Goal: Task Accomplishment & Management: Manage account settings

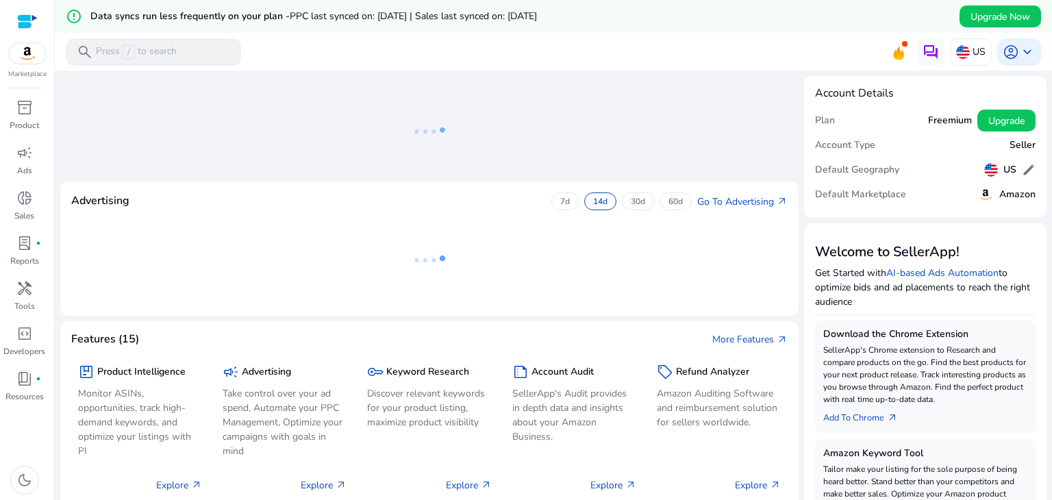
click at [419, 127] on icon at bounding box center [429, 131] width 137 height 89
click at [419, 217] on icon at bounding box center [429, 260] width 137 height 89
click at [1023, 44] on span "keyboard_arrow_down" at bounding box center [1027, 52] width 16 height 16
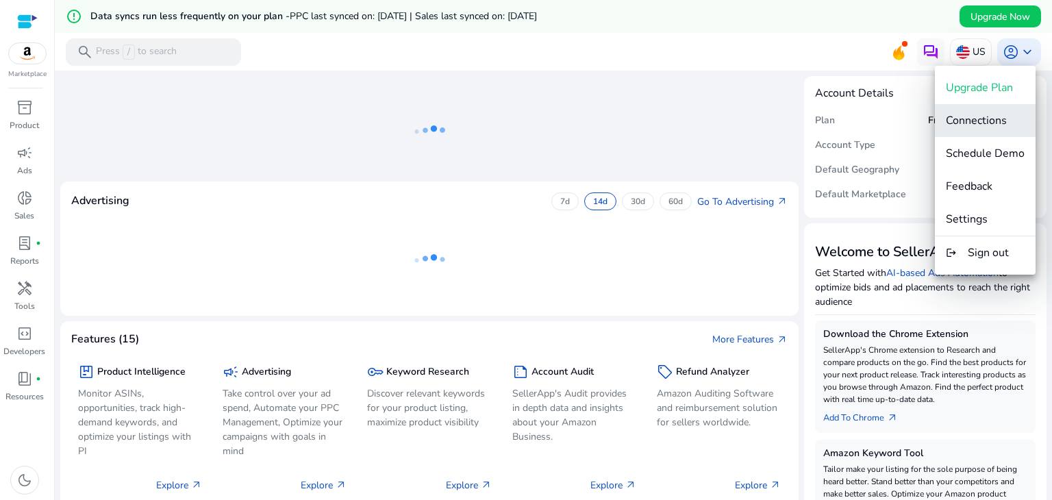
click at [1011, 123] on span "Connections" at bounding box center [985, 120] width 79 height 15
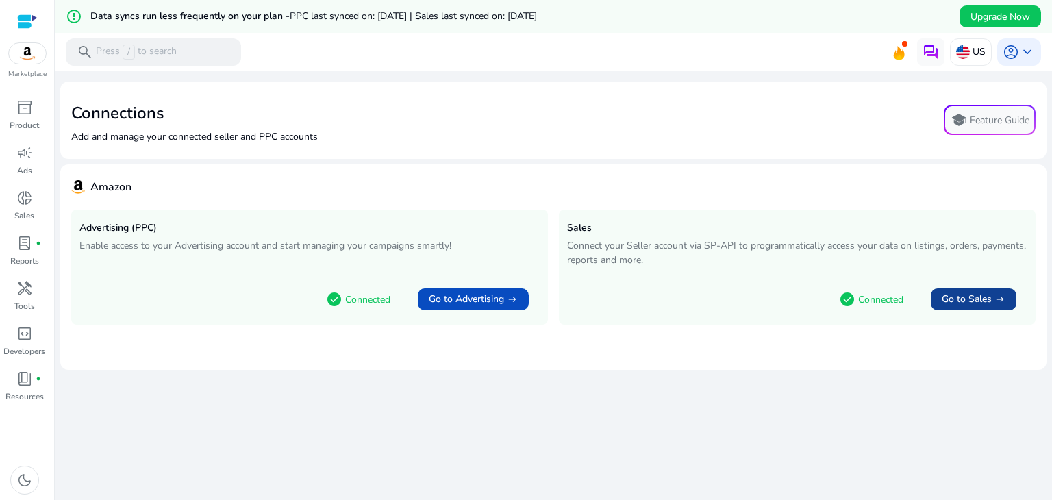
click at [965, 305] on span "Go to Sales" at bounding box center [967, 299] width 50 height 14
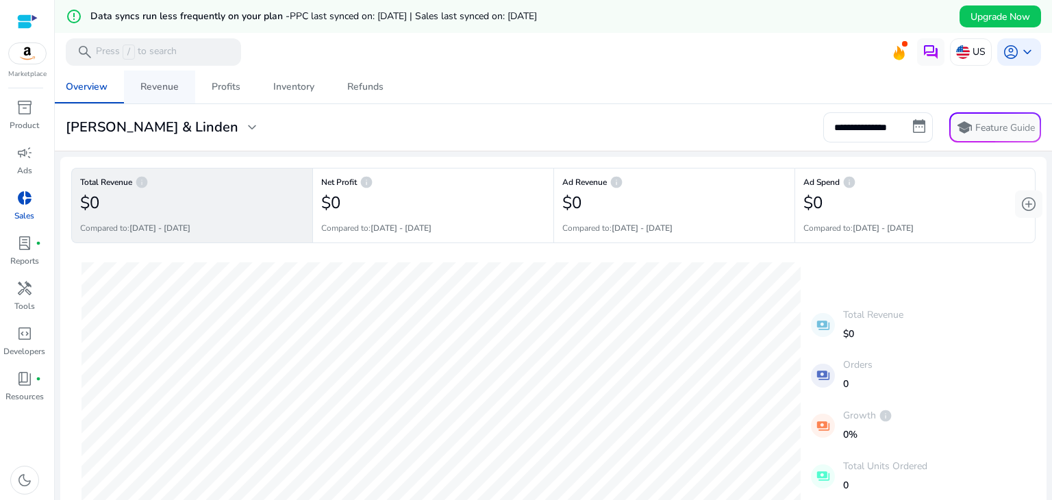
click at [155, 94] on span "Revenue" at bounding box center [159, 87] width 38 height 33
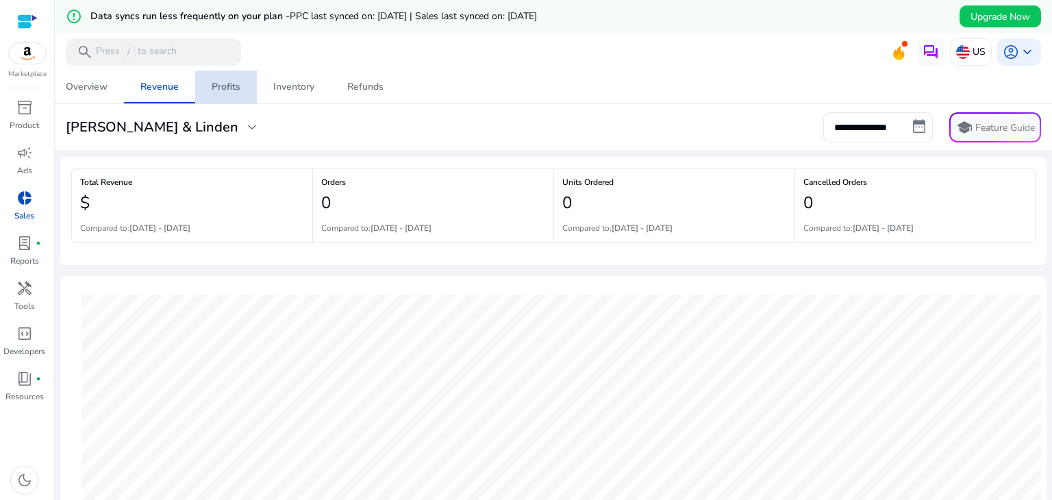
click at [234, 88] on div "Profits" at bounding box center [226, 87] width 29 height 10
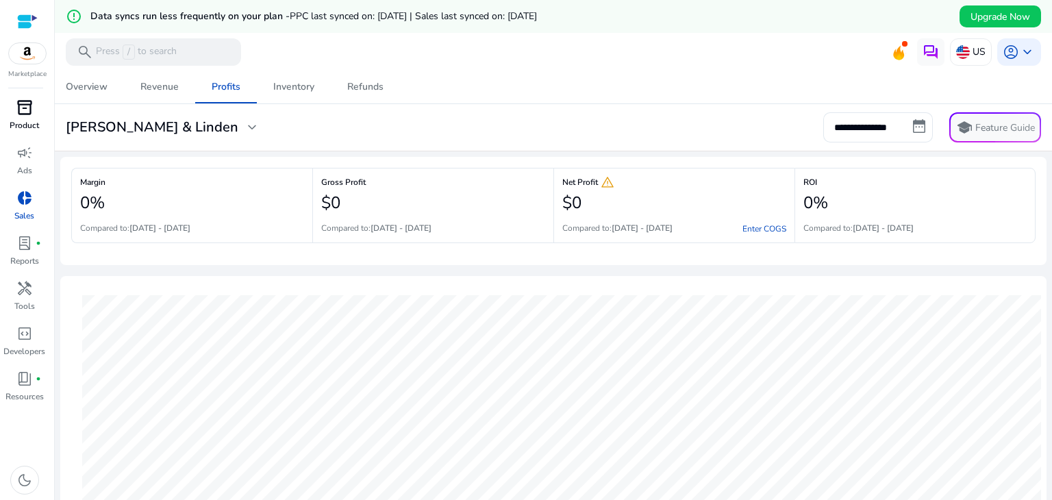
click at [14, 121] on p "Product" at bounding box center [24, 125] width 29 height 12
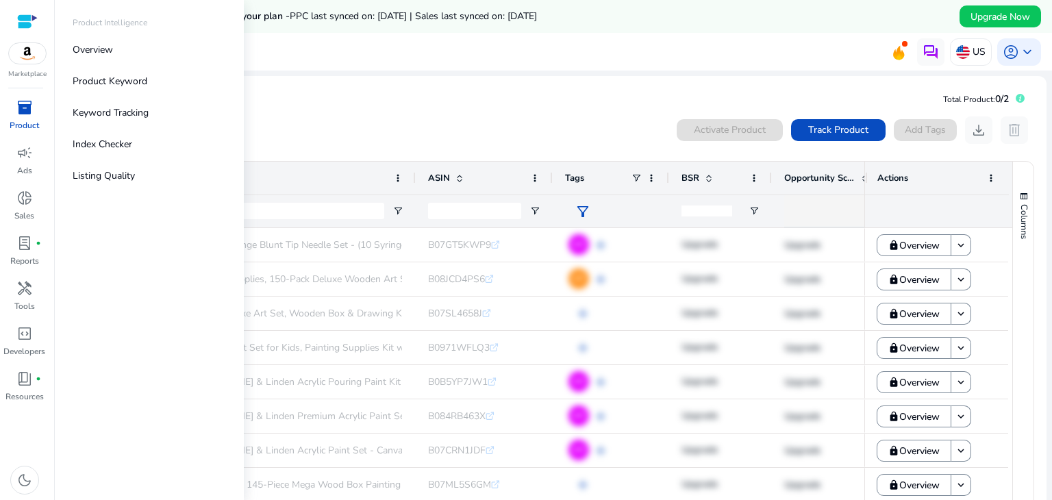
click at [10, 119] on p "Product" at bounding box center [24, 125] width 29 height 12
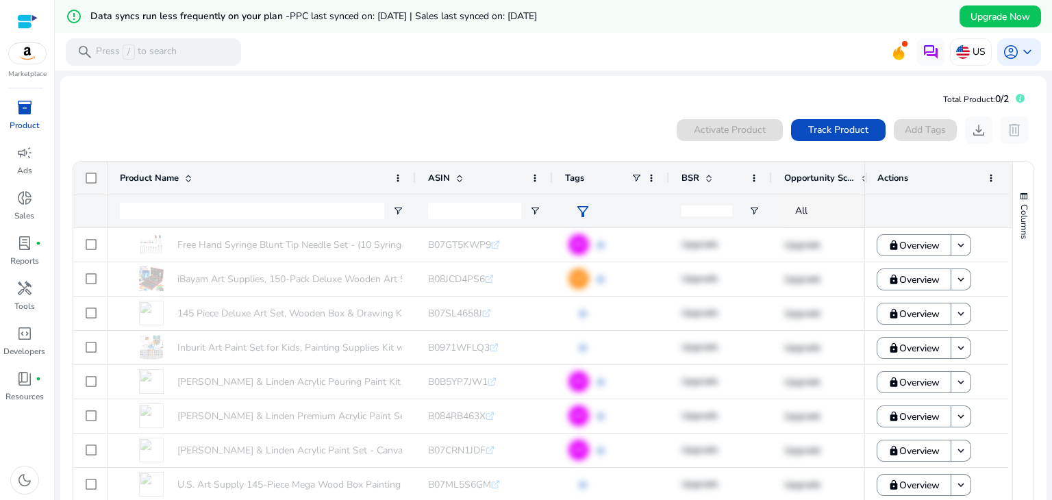
click at [405, 116] on div "0 products selected Activate Product Track Product Add Tags download delete" at bounding box center [553, 129] width 963 height 27
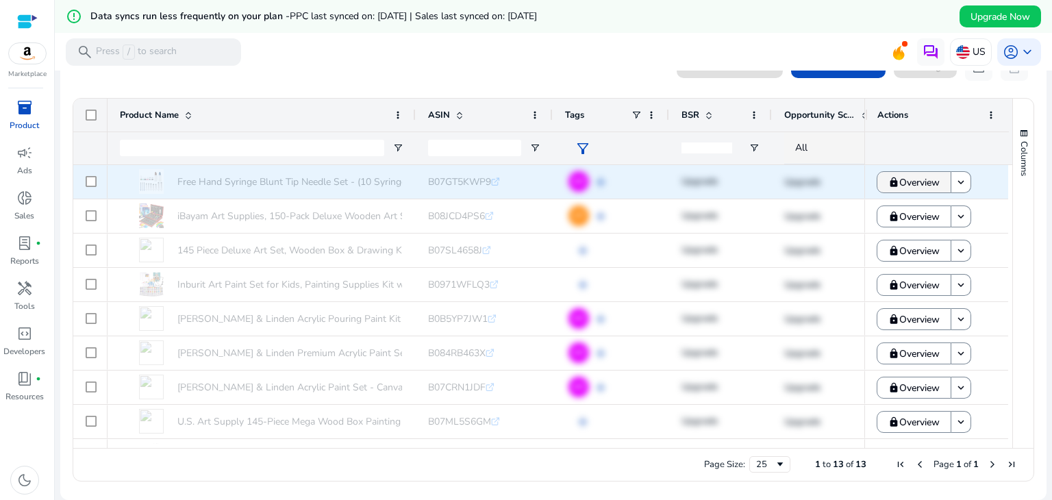
click at [909, 186] on span "Overview" at bounding box center [919, 182] width 40 height 28
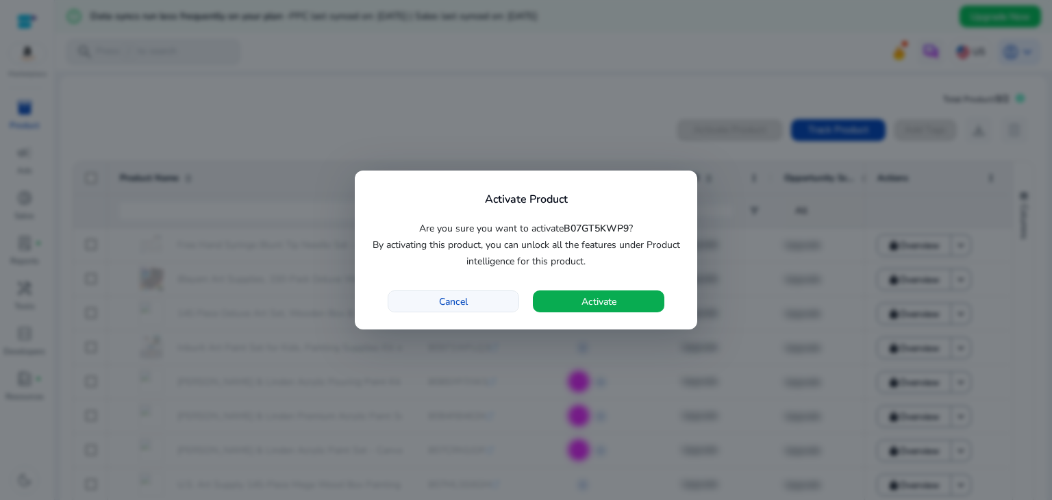
click at [474, 298] on span "button" at bounding box center [453, 301] width 130 height 33
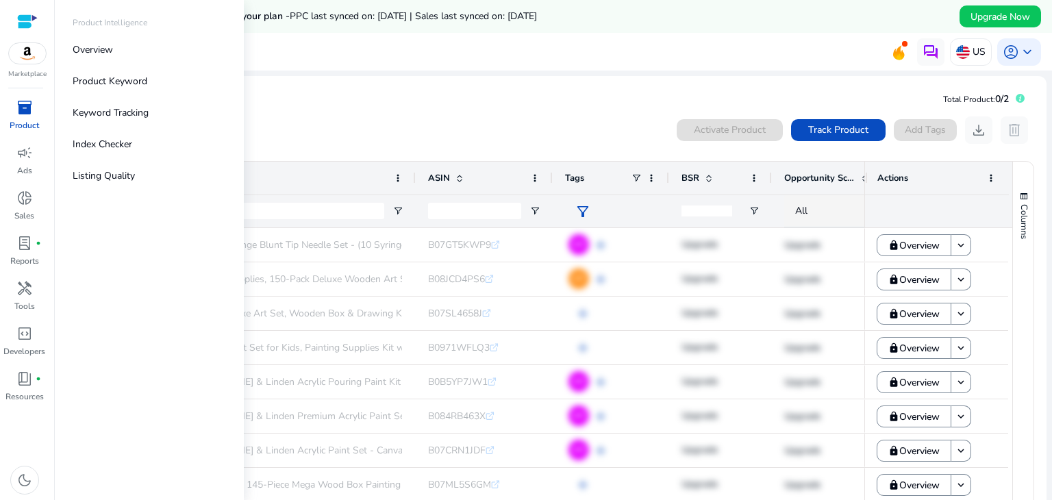
click at [29, 122] on p "Product" at bounding box center [24, 125] width 29 height 12
click at [102, 120] on link "Keyword Tracking" at bounding box center [149, 112] width 175 height 31
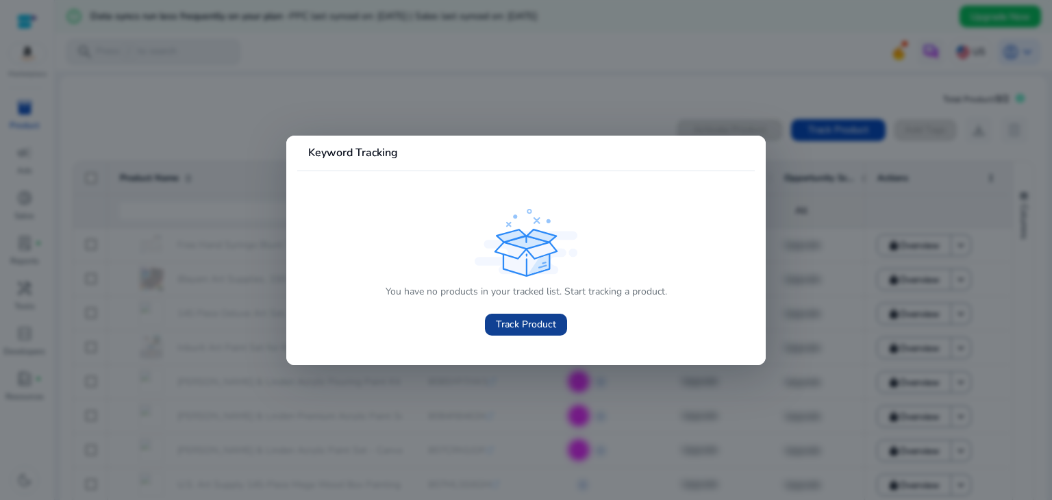
click at [536, 324] on span "Track Product" at bounding box center [526, 324] width 60 height 14
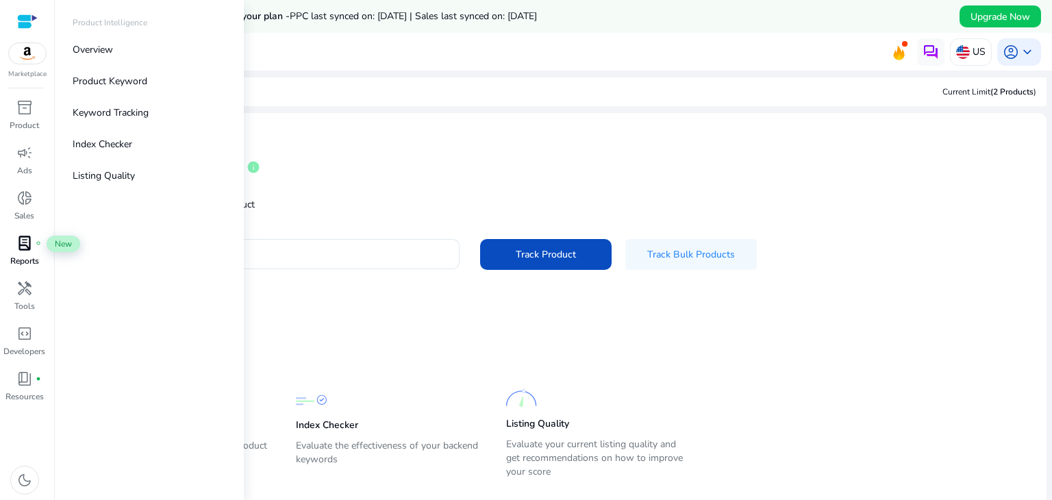
click at [22, 251] on span "lab_profile" at bounding box center [24, 243] width 16 height 16
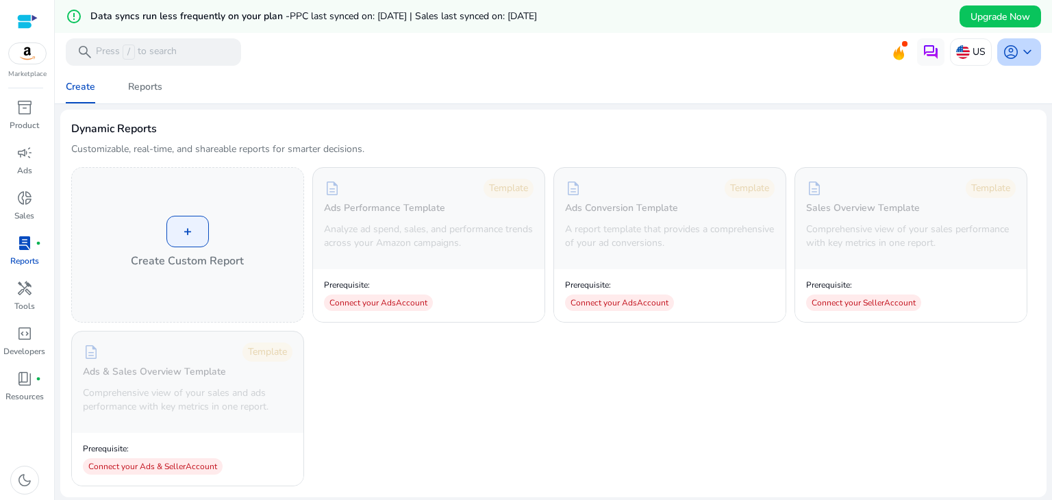
click at [1013, 53] on span "account_circle" at bounding box center [1011, 52] width 16 height 16
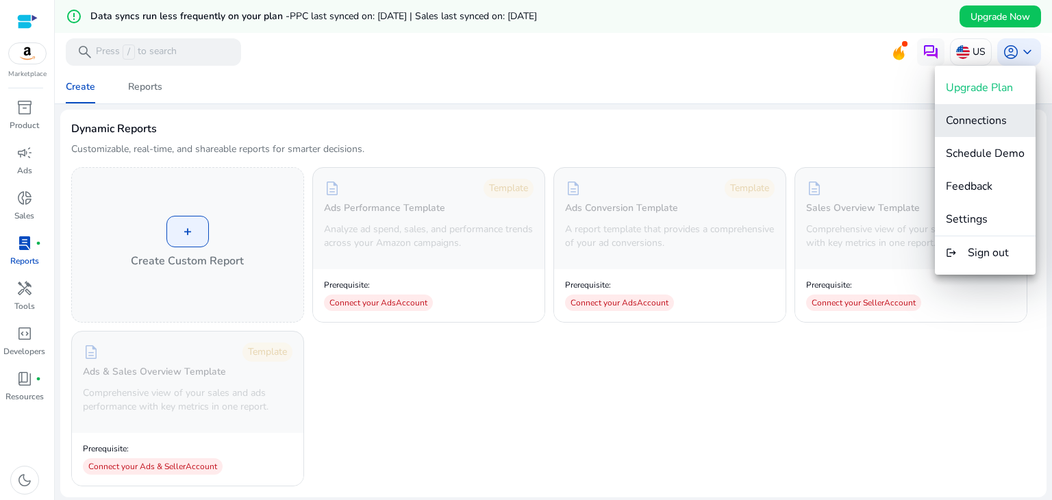
click at [999, 121] on span "Connections" at bounding box center [976, 120] width 61 height 15
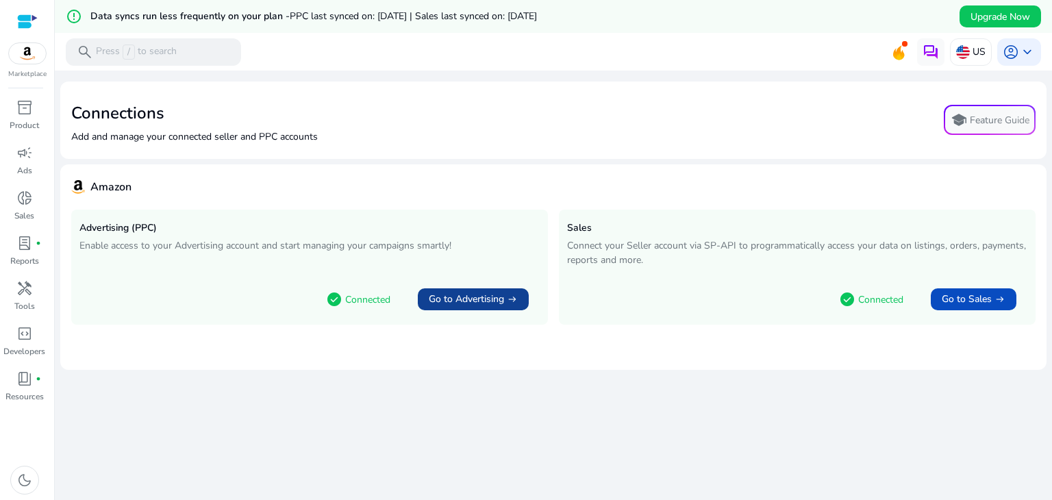
click at [441, 291] on span at bounding box center [473, 299] width 111 height 33
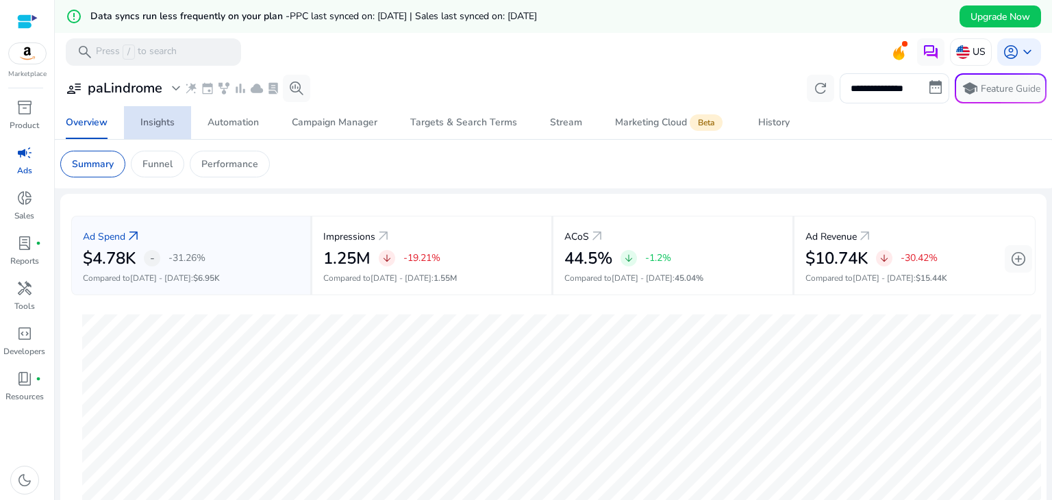
click at [150, 119] on div "Insights" at bounding box center [157, 123] width 34 height 10
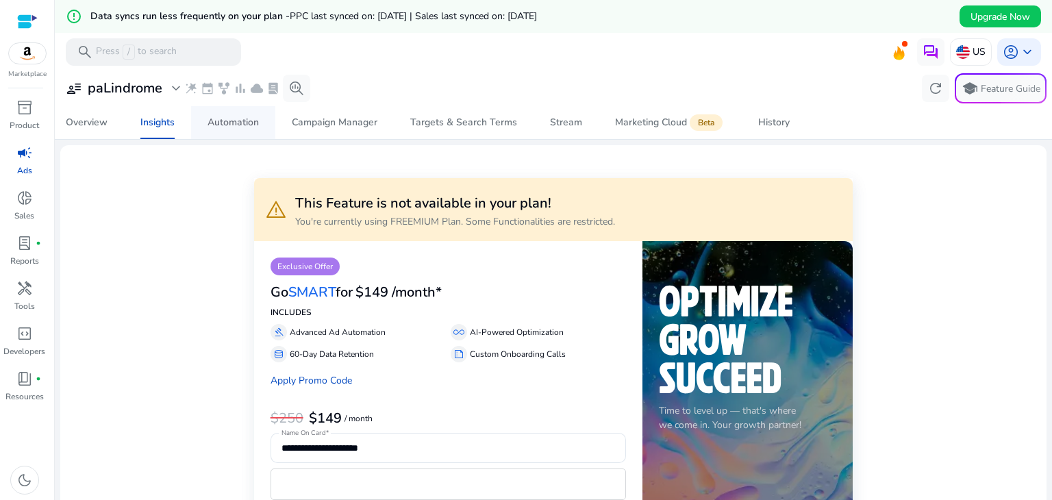
click at [221, 121] on div "Automation" at bounding box center [233, 123] width 51 height 10
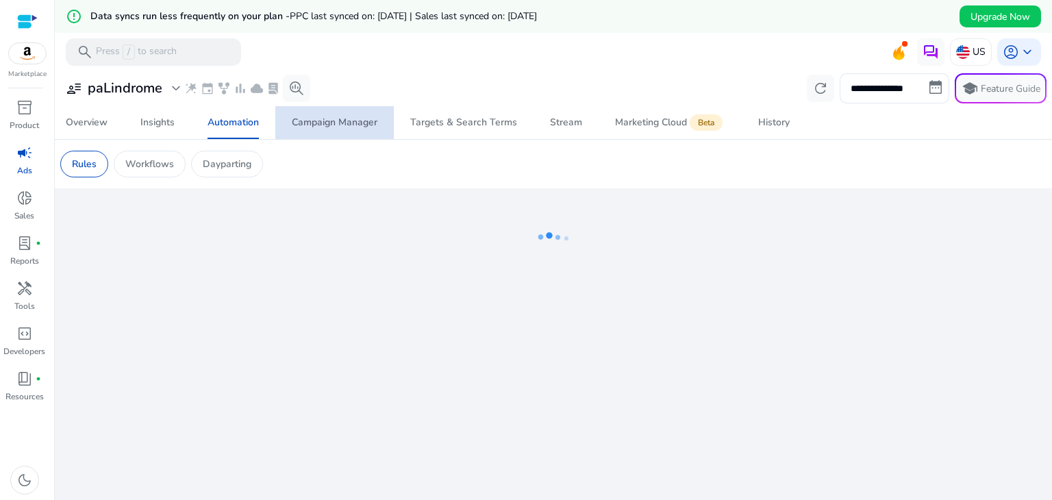
click at [323, 126] on div "Campaign Manager" at bounding box center [335, 123] width 86 height 10
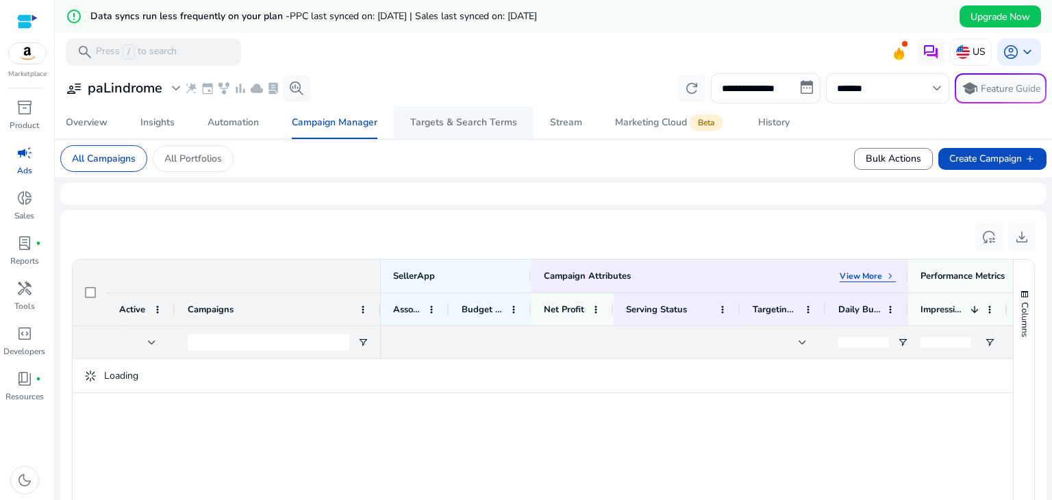
click at [463, 127] on div "Targets & Search Terms" at bounding box center [463, 123] width 107 height 10
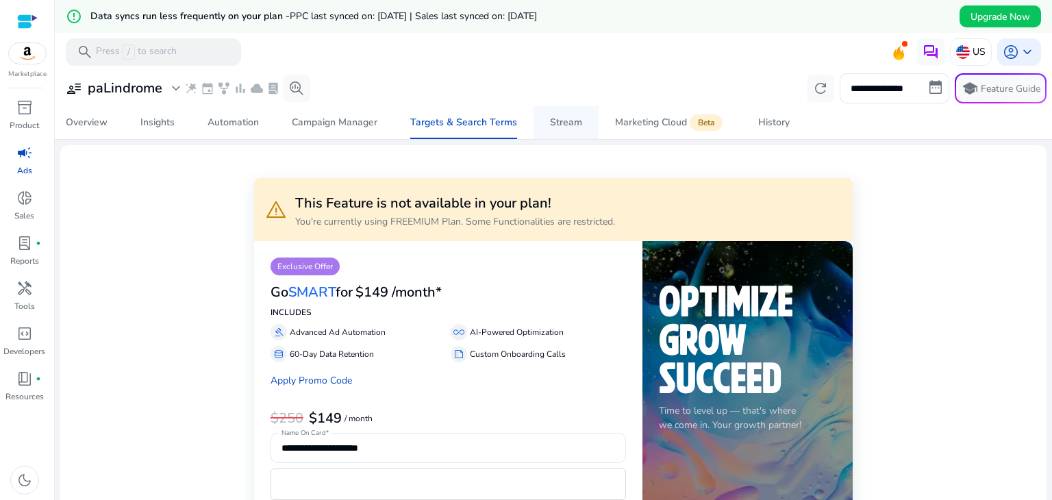
click at [582, 122] on div "Stream" at bounding box center [566, 123] width 32 height 10
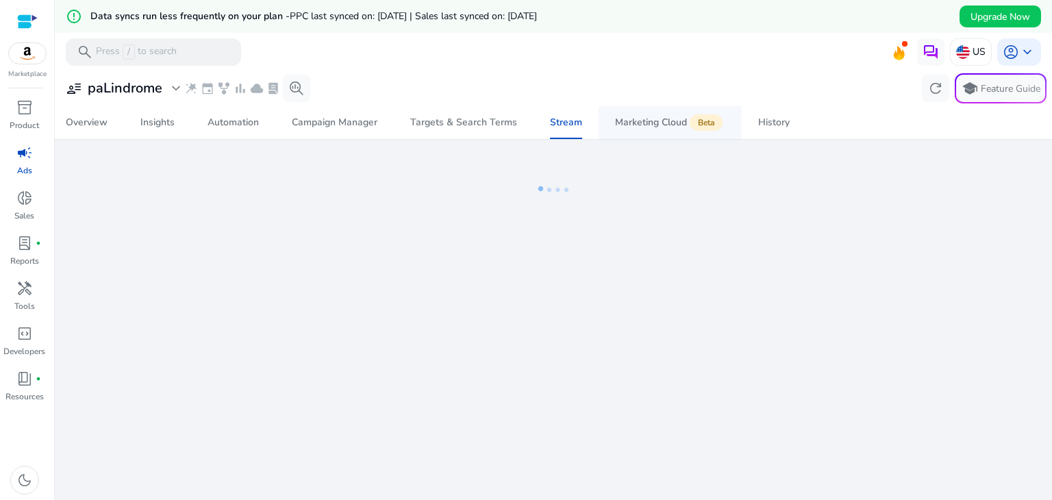
click at [657, 119] on div "Marketing Cloud Beta" at bounding box center [670, 122] width 110 height 11
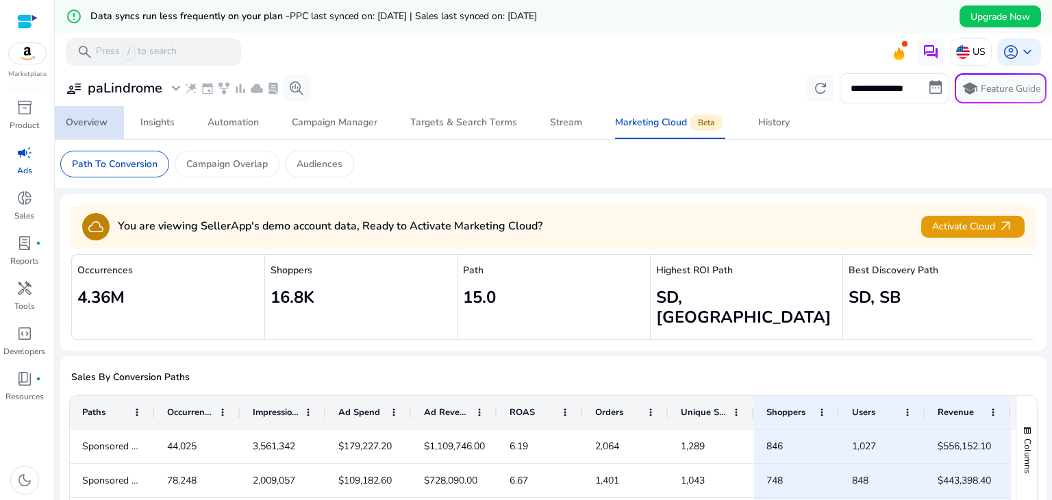
click at [95, 132] on span "Overview" at bounding box center [87, 122] width 42 height 33
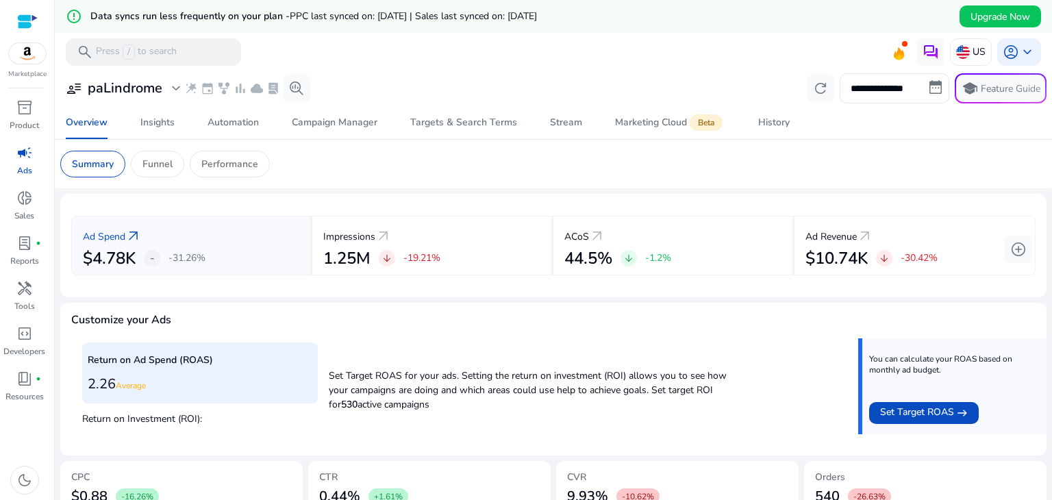
click at [31, 50] on img at bounding box center [27, 53] width 37 height 21
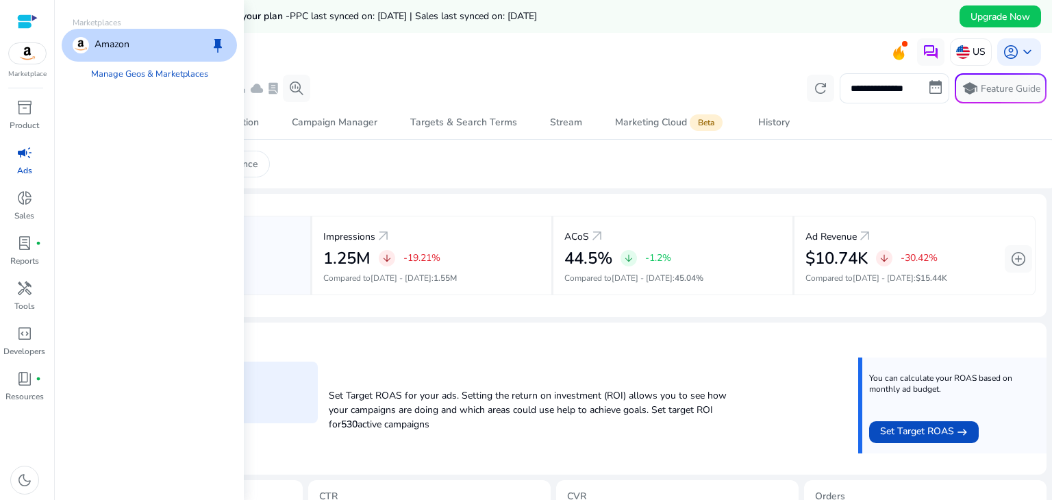
click at [106, 48] on p "Amazon" at bounding box center [112, 45] width 35 height 16
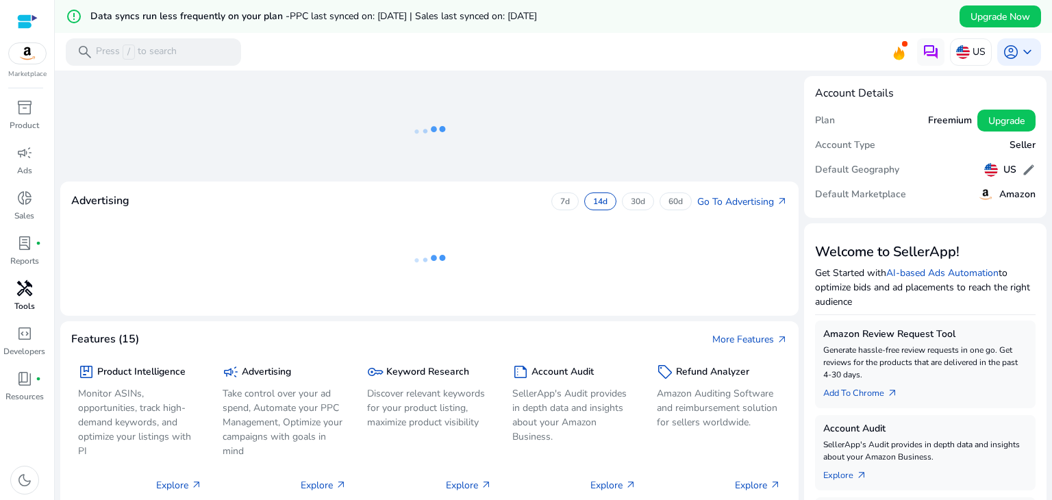
click at [27, 307] on p "Tools" at bounding box center [24, 306] width 21 height 12
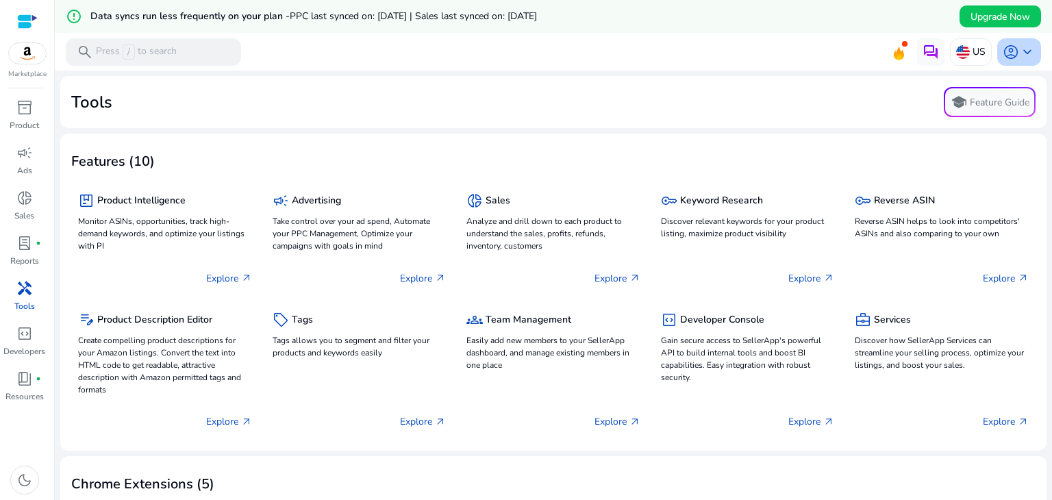
click at [1003, 58] on span "account_circle" at bounding box center [1011, 52] width 16 height 16
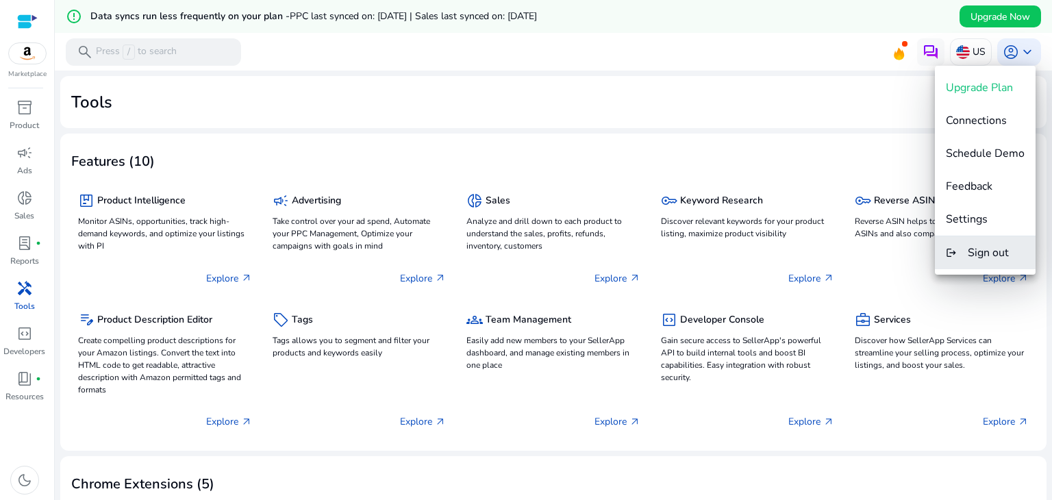
click at [959, 242] on button "logout Sign out" at bounding box center [985, 252] width 101 height 33
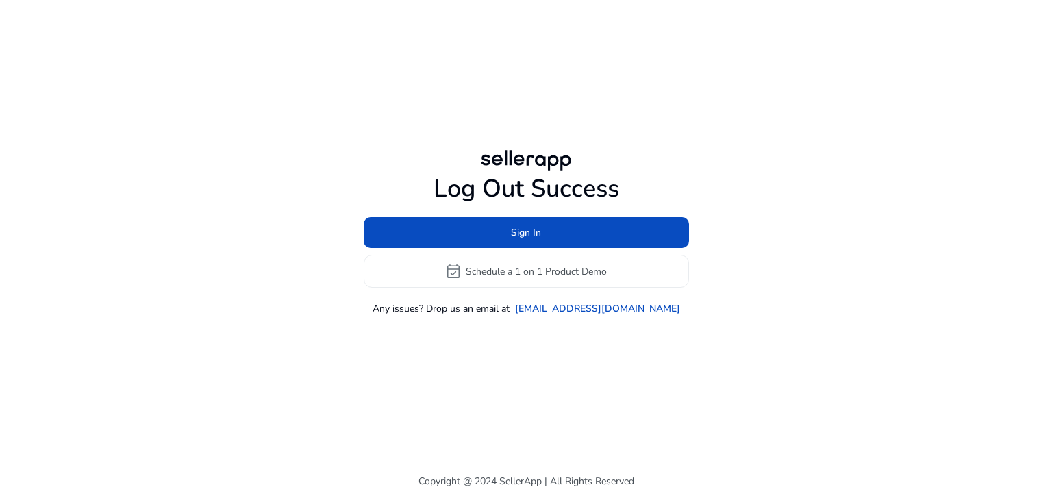
click at [657, 204] on div "Log Out Success Sign In event_available Schedule a 1 on 1 Product Demo Any issu…" at bounding box center [526, 245] width 325 height 142
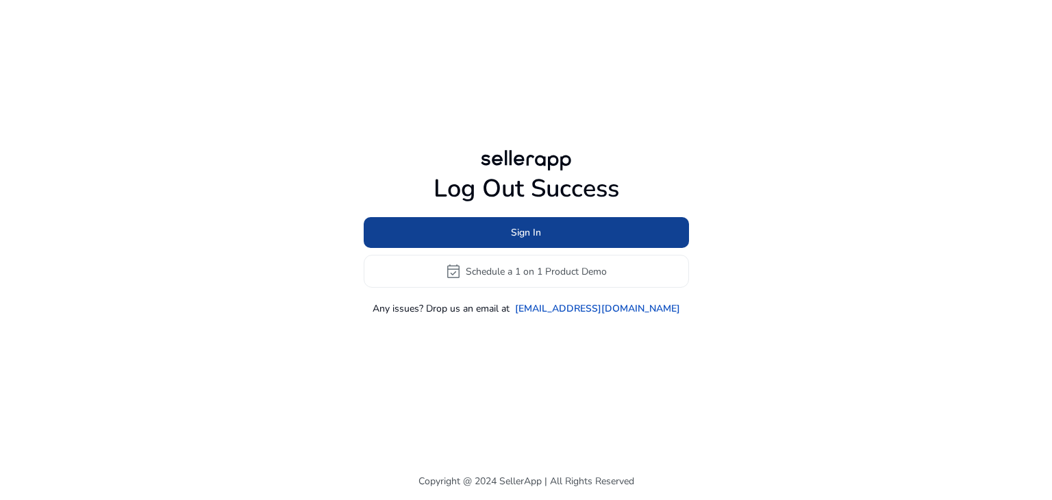
click at [647, 225] on span at bounding box center [526, 232] width 325 height 33
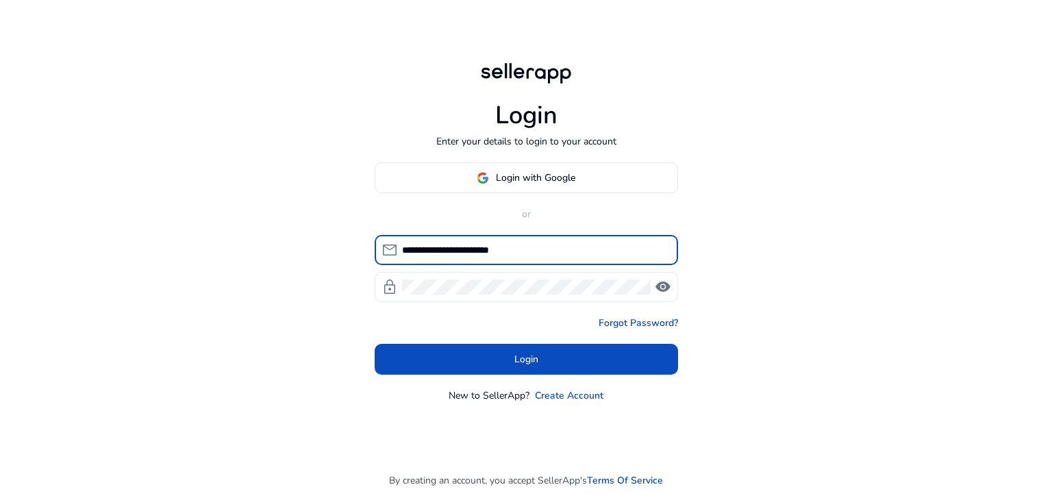
click at [551, 272] on div at bounding box center [526, 287] width 249 height 30
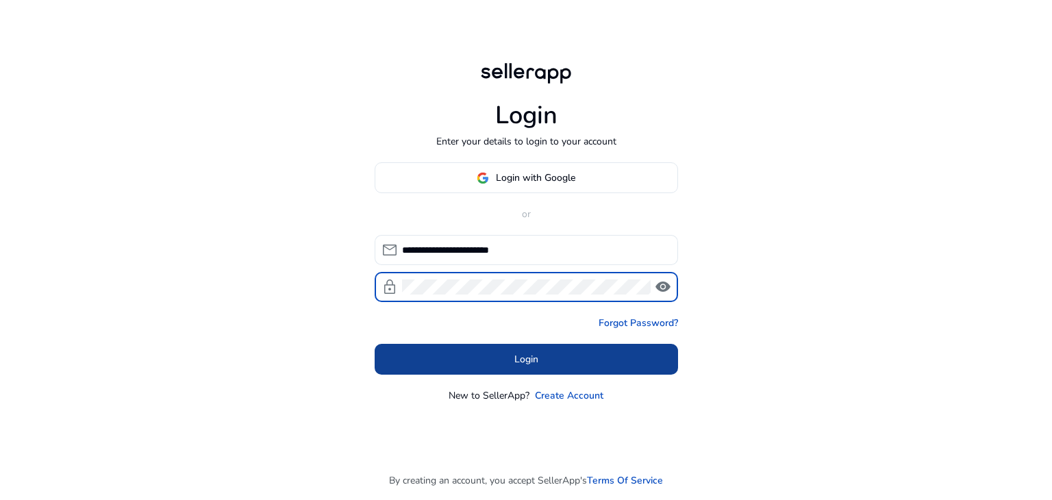
click at [503, 364] on span at bounding box center [526, 359] width 303 height 33
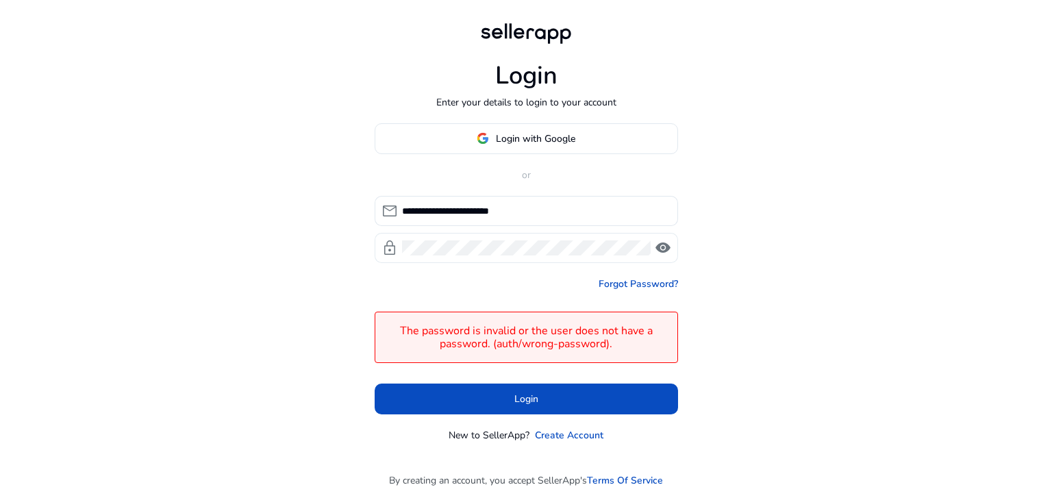
click at [657, 249] on span "visibility" at bounding box center [663, 248] width 16 height 16
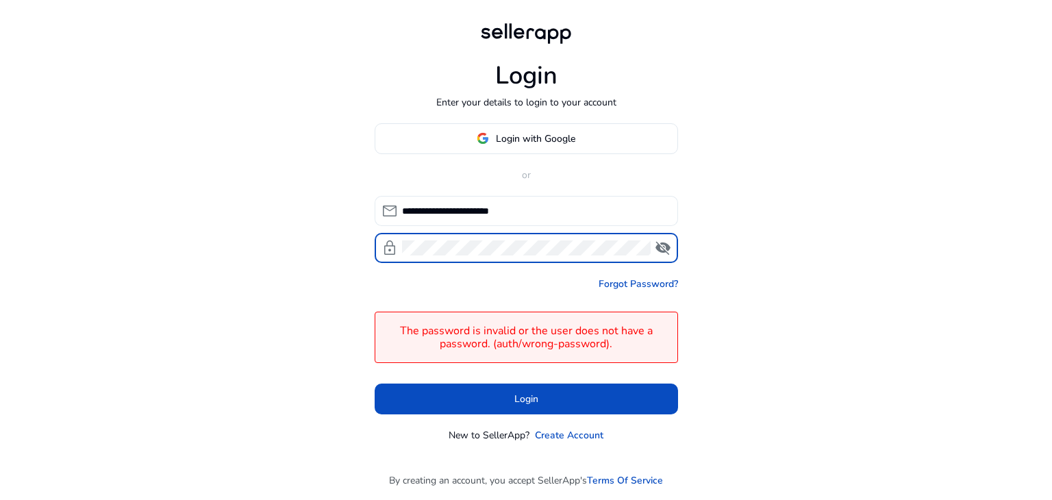
click at [463, 210] on input "**********" at bounding box center [534, 210] width 265 height 15
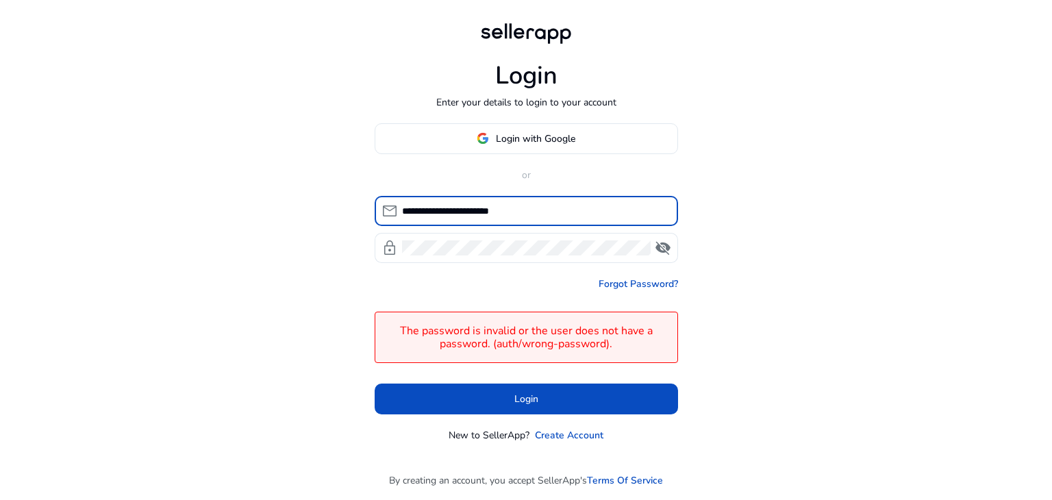
paste input "***"
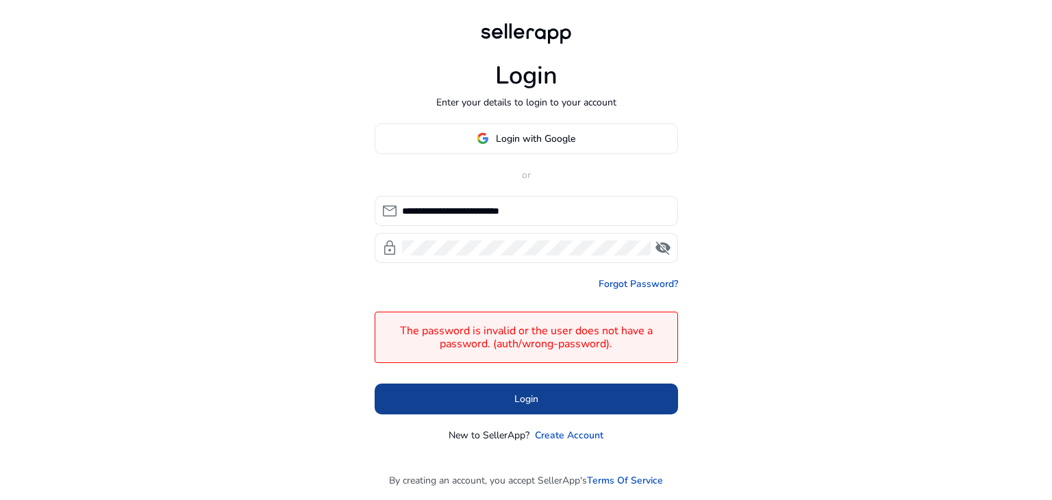
drag, startPoint x: 510, startPoint y: 373, endPoint x: 507, endPoint y: 385, distance: 12.0
click at [510, 375] on form "**********" at bounding box center [526, 305] width 303 height 218
click at [504, 390] on span at bounding box center [526, 398] width 303 height 33
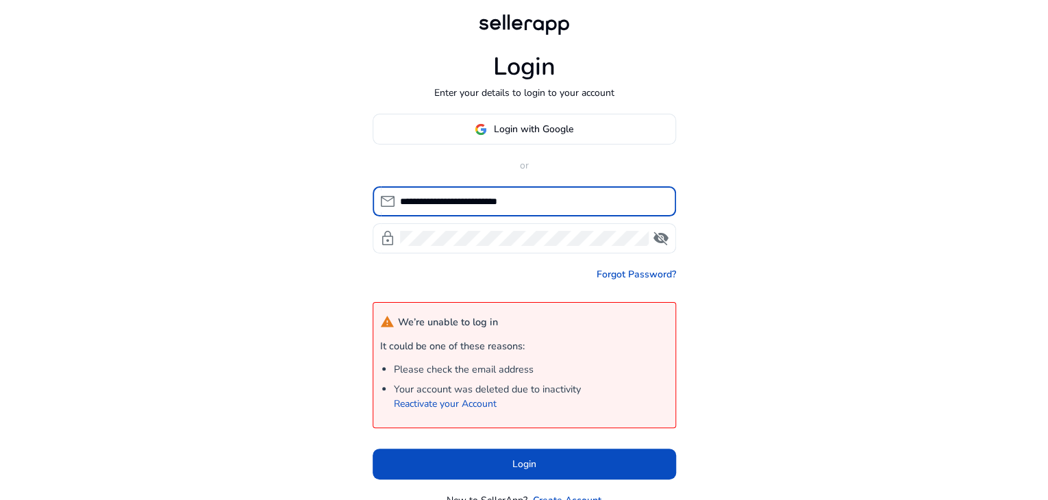
click at [480, 208] on input "**********" at bounding box center [532, 201] width 265 height 15
paste input
type input "**********"
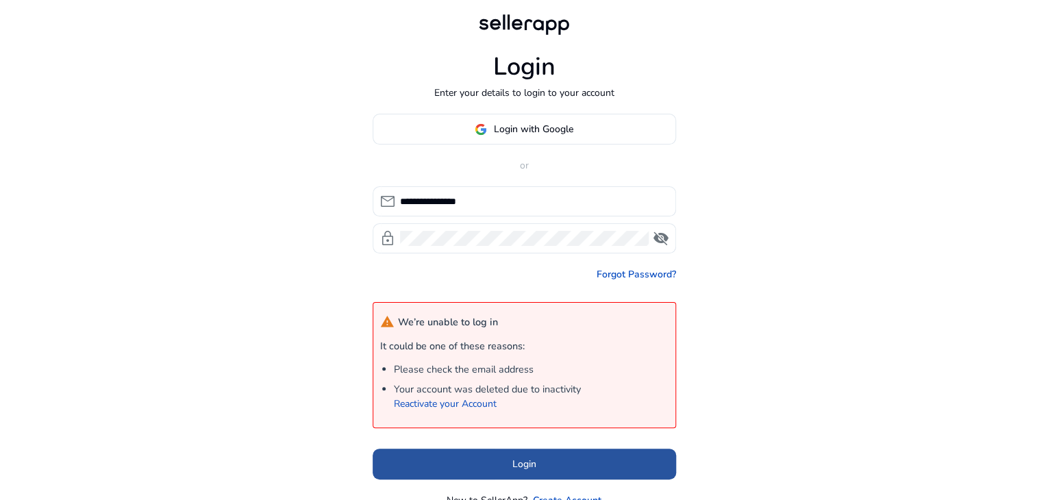
click at [499, 468] on span at bounding box center [524, 463] width 303 height 33
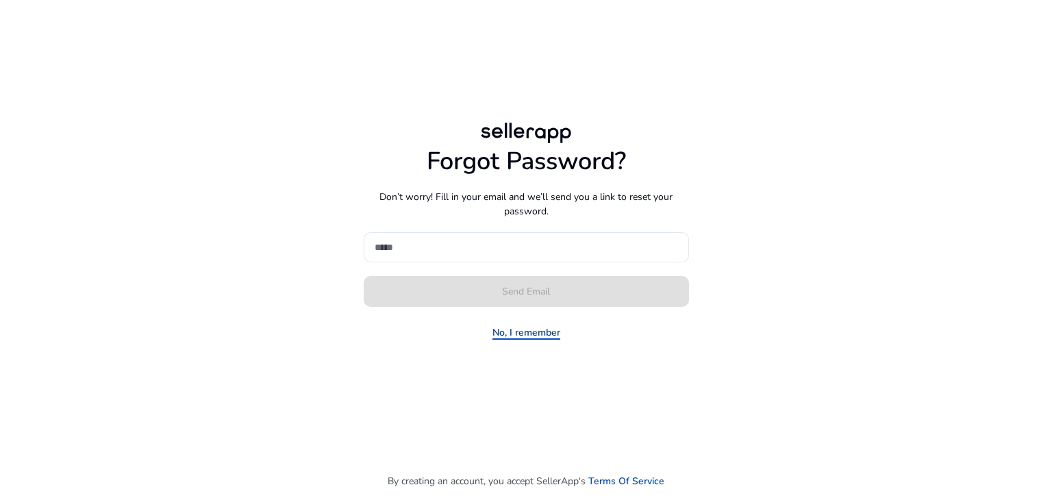
click at [511, 335] on link "No, I remember" at bounding box center [526, 332] width 68 height 14
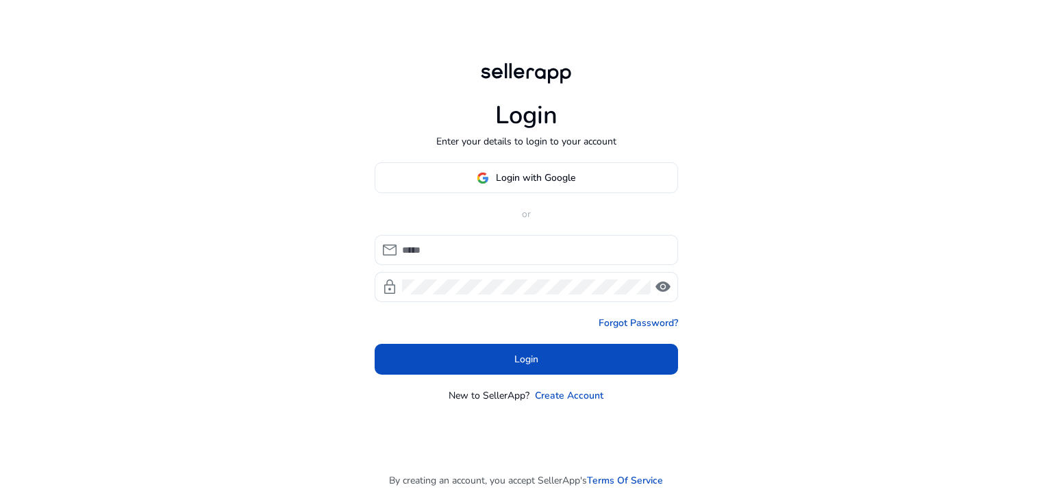
click at [501, 266] on div "mail lock visibility" at bounding box center [526, 268] width 303 height 67
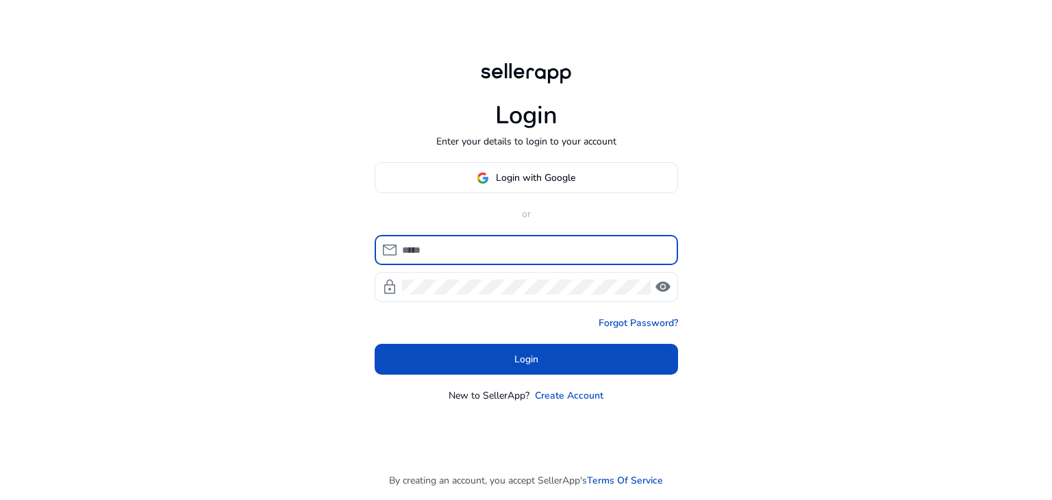
click at [507, 255] on input at bounding box center [534, 249] width 265 height 15
paste input "**********"
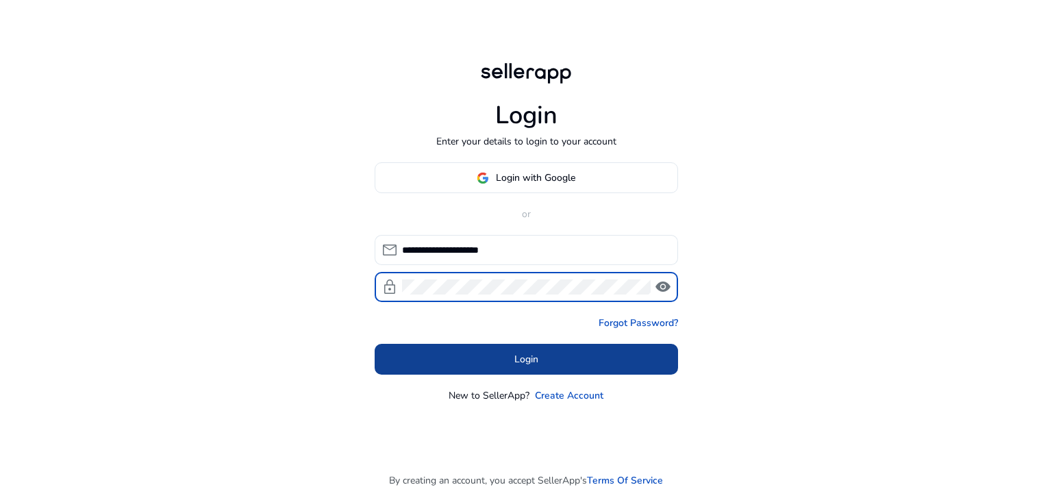
click at [477, 351] on span at bounding box center [526, 359] width 303 height 33
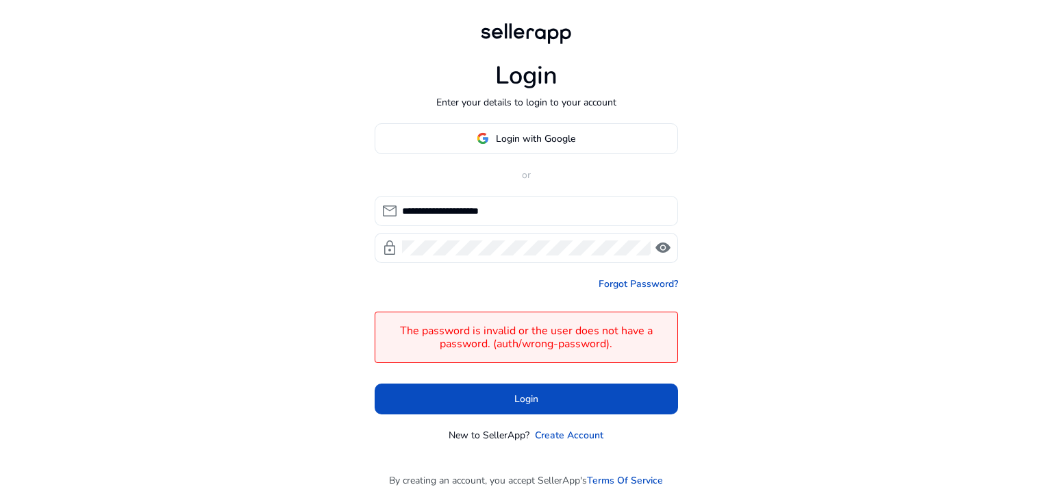
drag, startPoint x: 528, startPoint y: 199, endPoint x: 529, endPoint y: 206, distance: 6.9
click at [528, 200] on div "**********" at bounding box center [534, 211] width 265 height 30
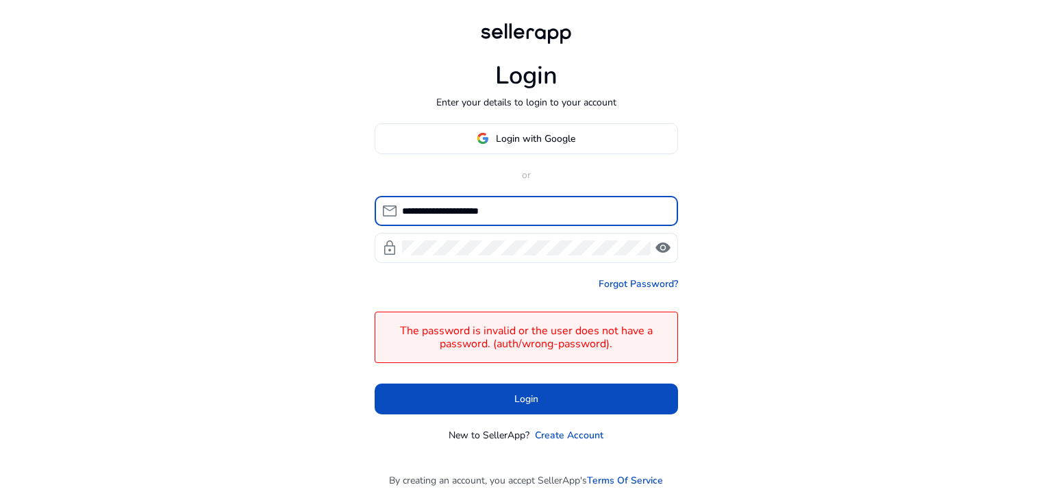
click at [529, 212] on input "**********" at bounding box center [534, 210] width 265 height 15
paste input "***"
type input "**********"
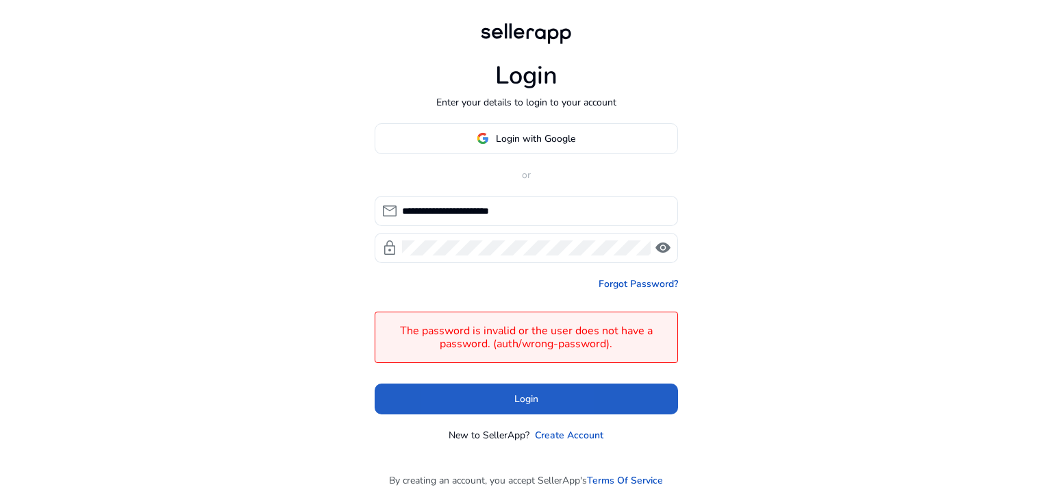
click at [463, 384] on span at bounding box center [526, 398] width 303 height 33
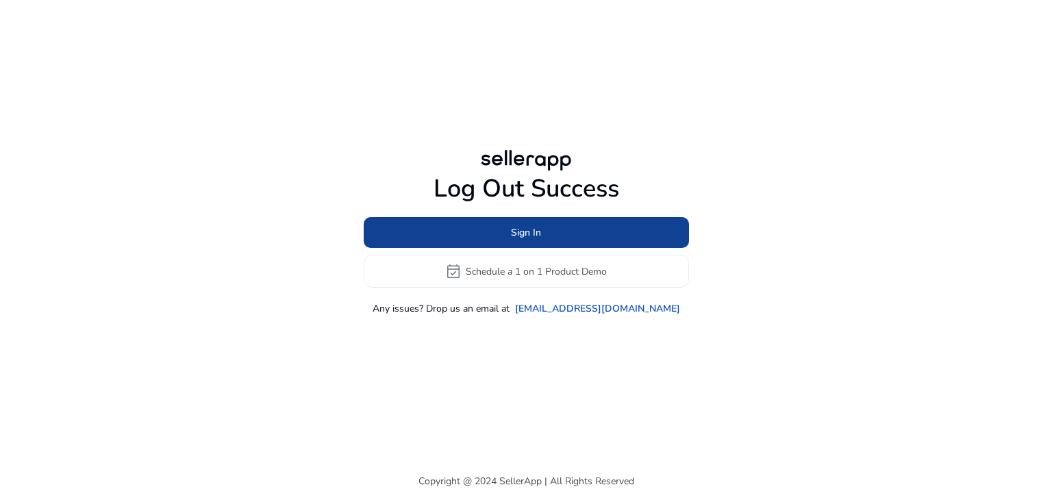
click at [555, 235] on span at bounding box center [526, 232] width 325 height 33
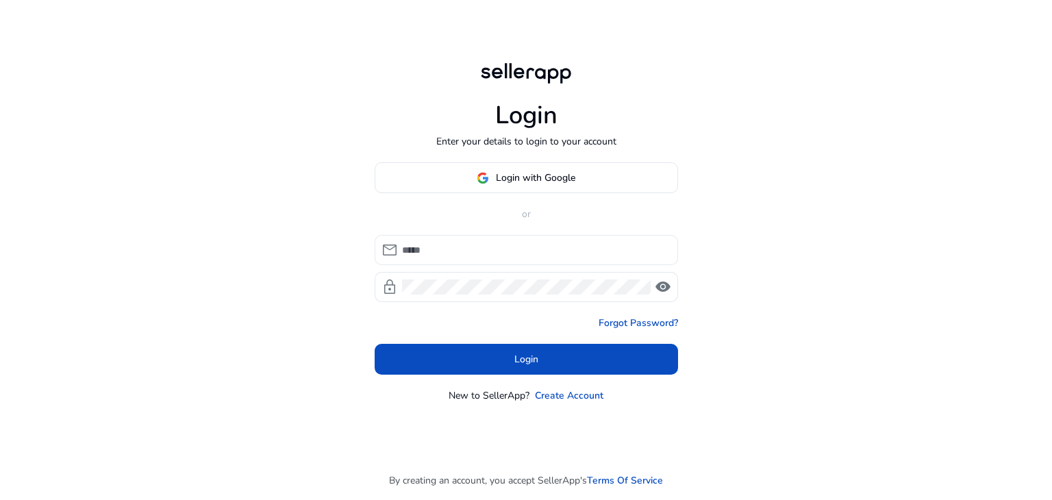
click at [429, 244] on input at bounding box center [534, 249] width 265 height 15
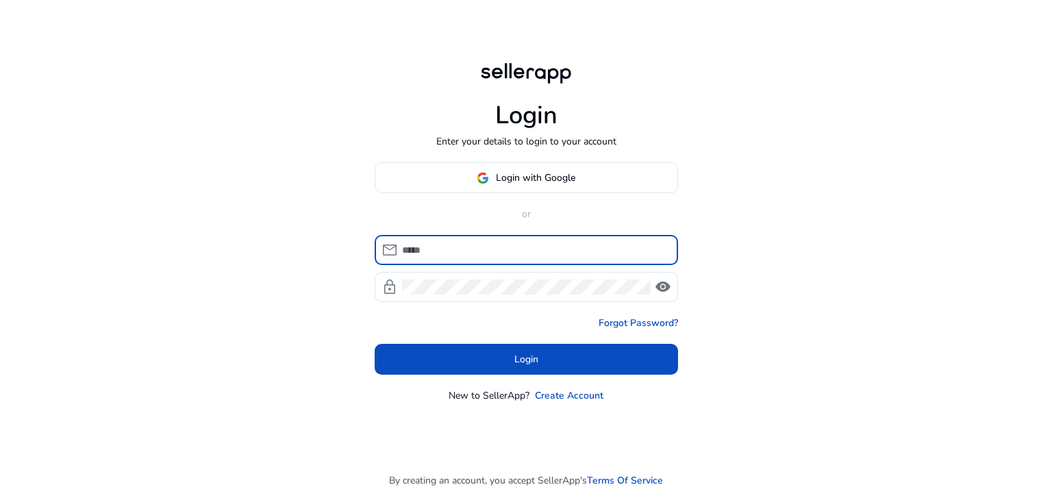
paste input "**********"
type input "**********"
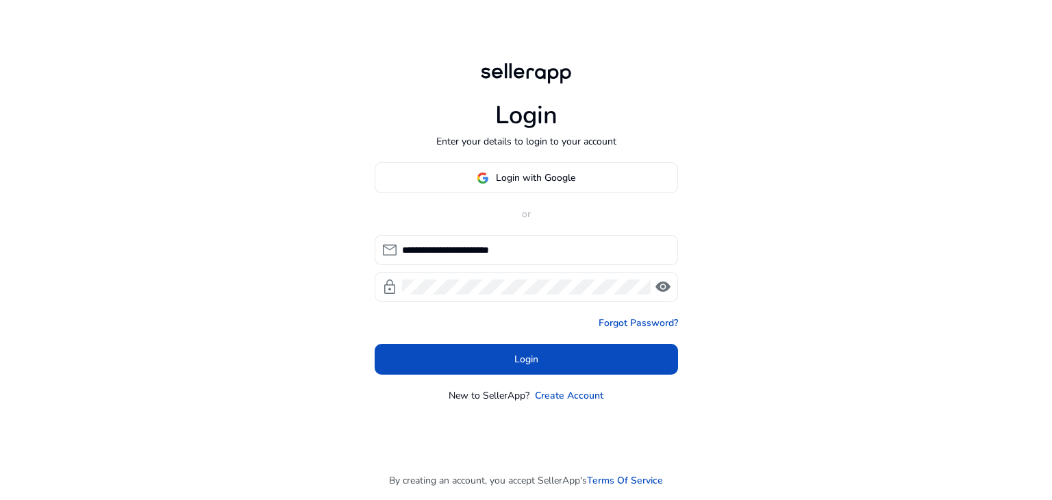
click at [488, 295] on div at bounding box center [526, 287] width 249 height 30
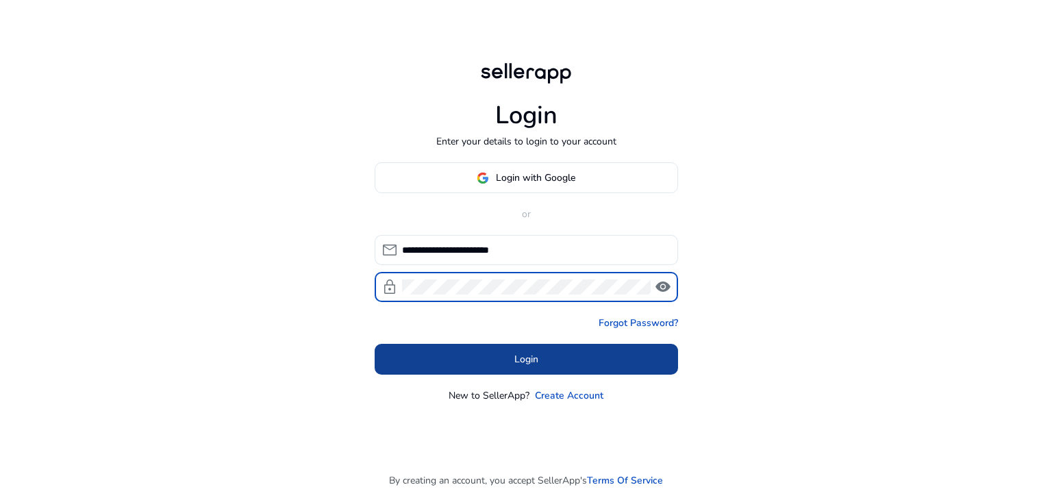
click at [468, 347] on span at bounding box center [526, 359] width 303 height 33
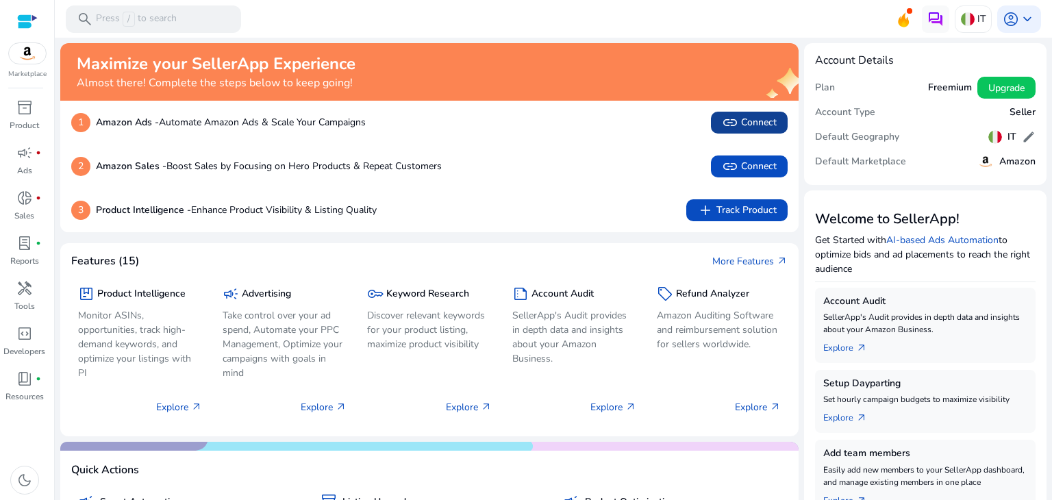
click at [724, 123] on span "link" at bounding box center [730, 122] width 16 height 16
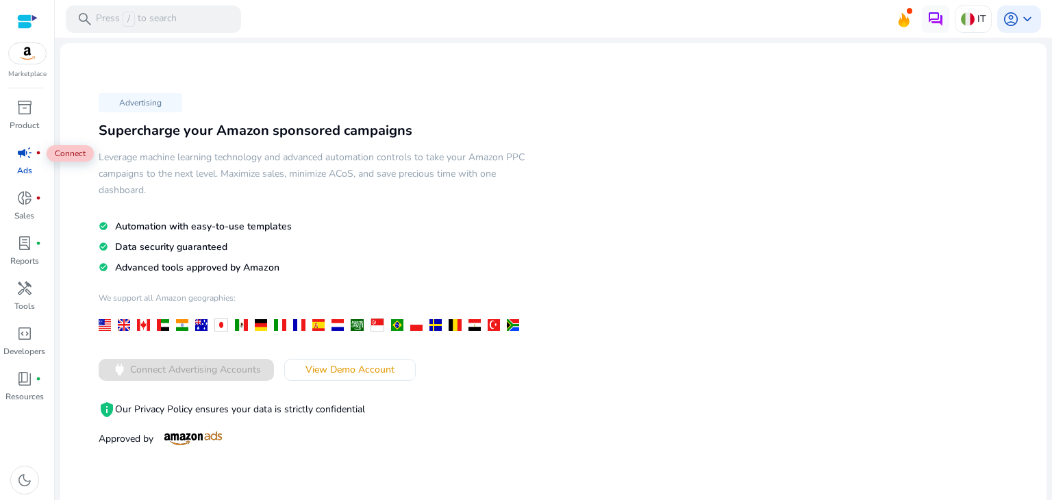
click at [19, 156] on span "campaign" at bounding box center [24, 153] width 16 height 16
click at [19, 159] on span "campaign" at bounding box center [24, 153] width 16 height 16
click at [14, 207] on div "donut_small fiber_manual_record" at bounding box center [24, 198] width 38 height 22
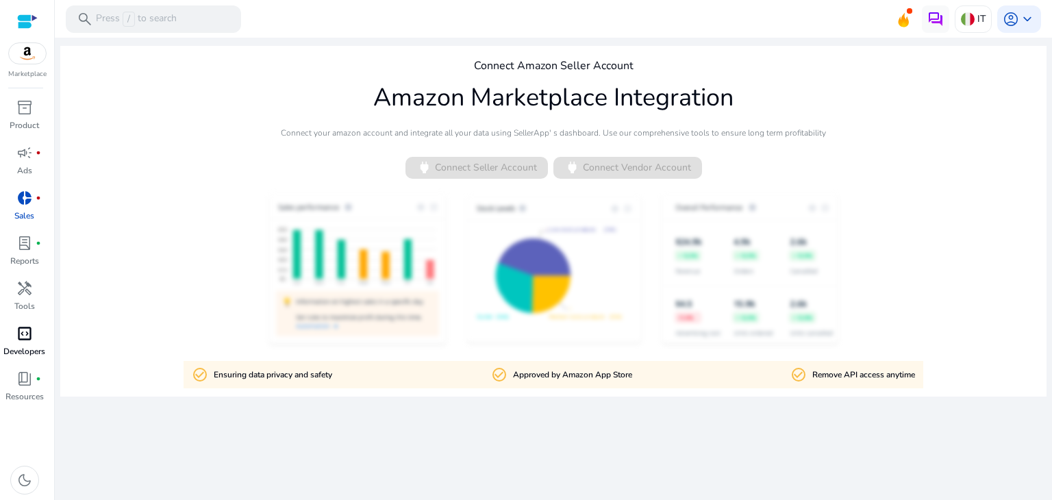
click at [23, 336] on span "code_blocks" at bounding box center [24, 333] width 16 height 16
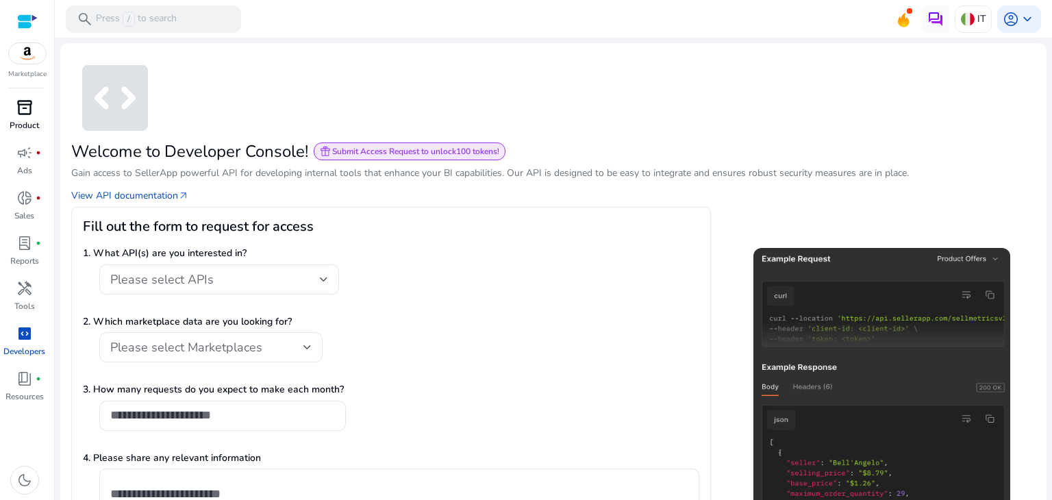
click at [22, 120] on p "Product" at bounding box center [24, 125] width 29 height 12
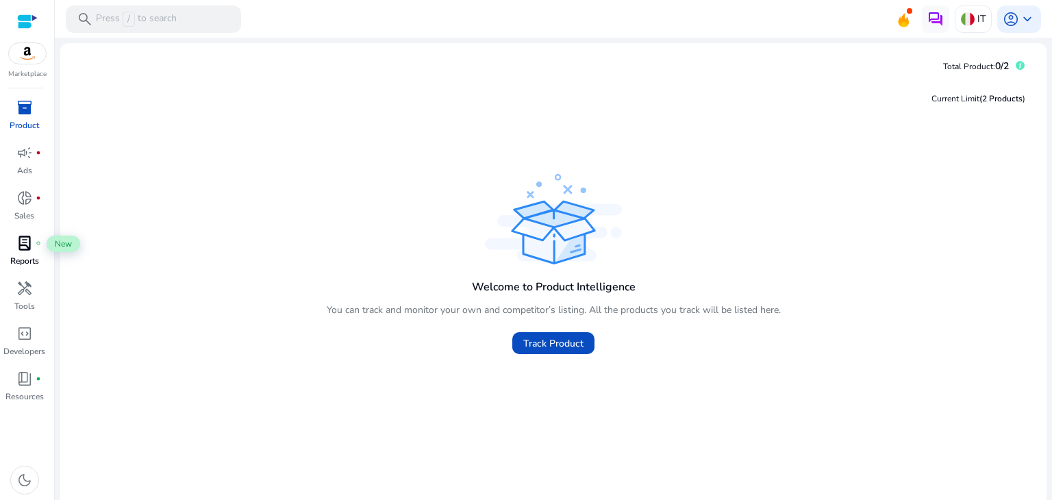
click at [22, 251] on span "lab_profile" at bounding box center [24, 243] width 16 height 16
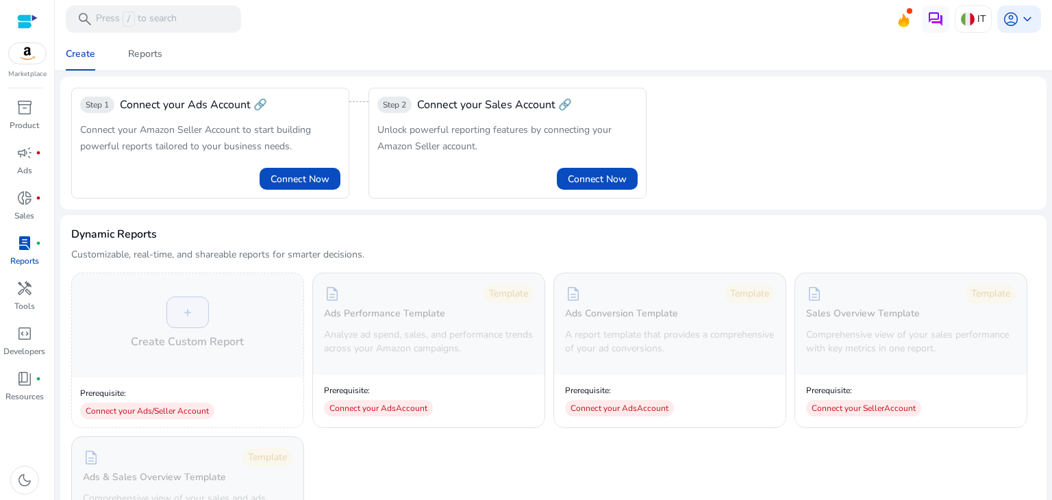
click at [1039, 12] on mat-toolbar "search Press / to search IT account_circle keyboard_arrow_down" at bounding box center [553, 19] width 997 height 38
click at [1029, 16] on div "account_circle keyboard_arrow_down" at bounding box center [1019, 18] width 44 height 27
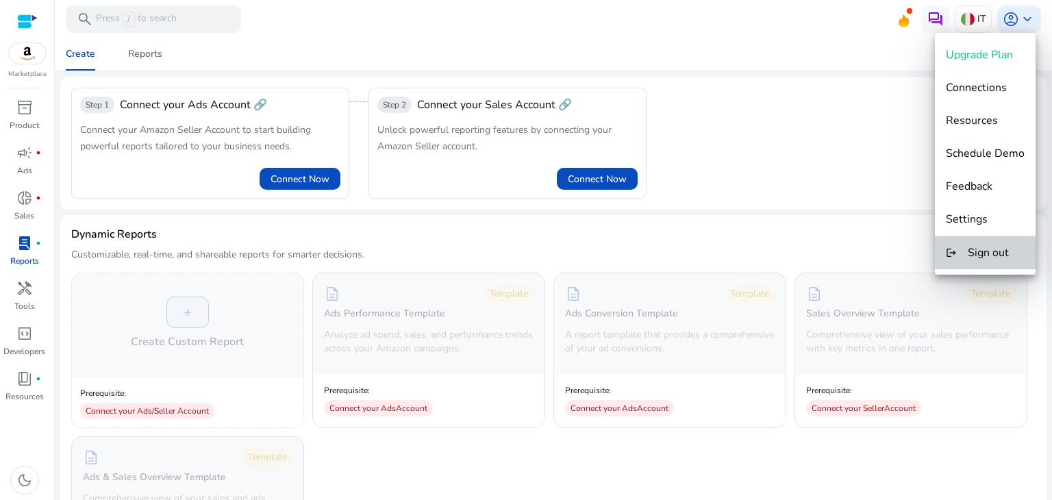
click at [977, 261] on button "logout Sign out" at bounding box center [985, 252] width 101 height 33
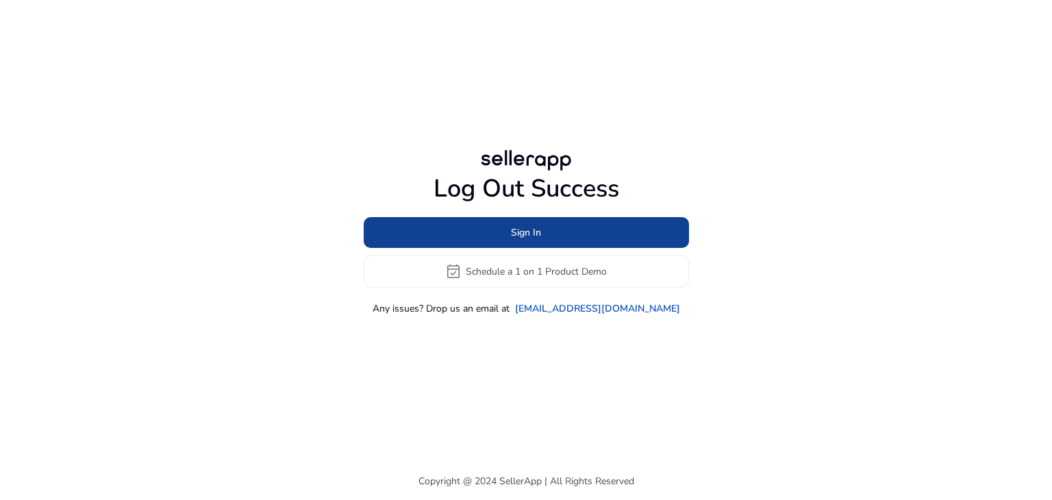
click at [660, 228] on span at bounding box center [526, 232] width 325 height 33
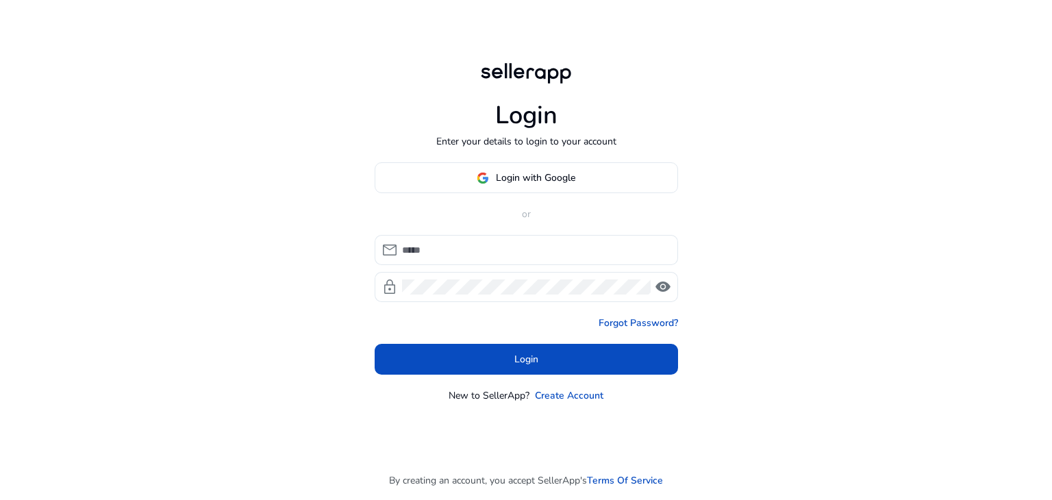
click at [525, 225] on div "Login with Google or mail lock visibility Forgot Password? Login New to SellerA…" at bounding box center [526, 282] width 303 height 240
click at [512, 250] on input at bounding box center [534, 249] width 265 height 15
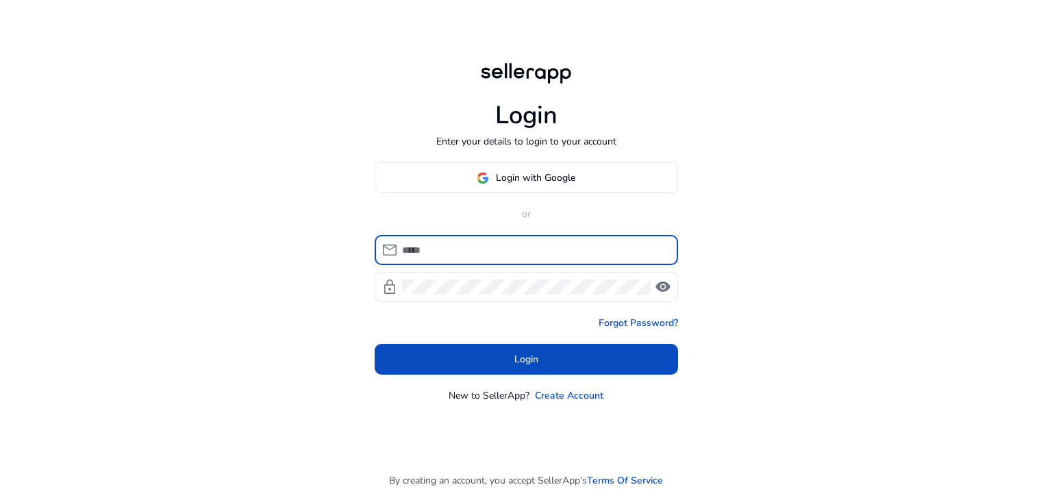
paste input "**********"
type input "**********"
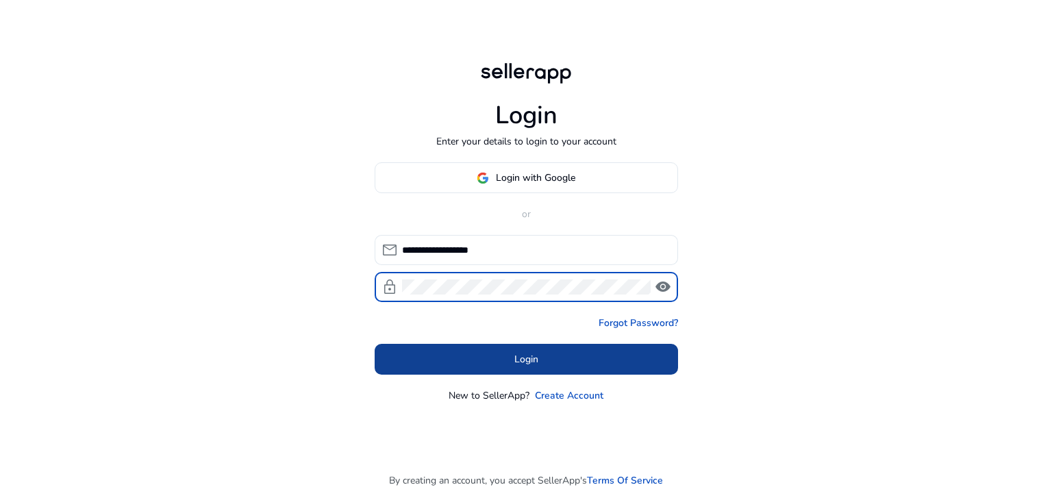
click at [466, 354] on span at bounding box center [526, 359] width 303 height 33
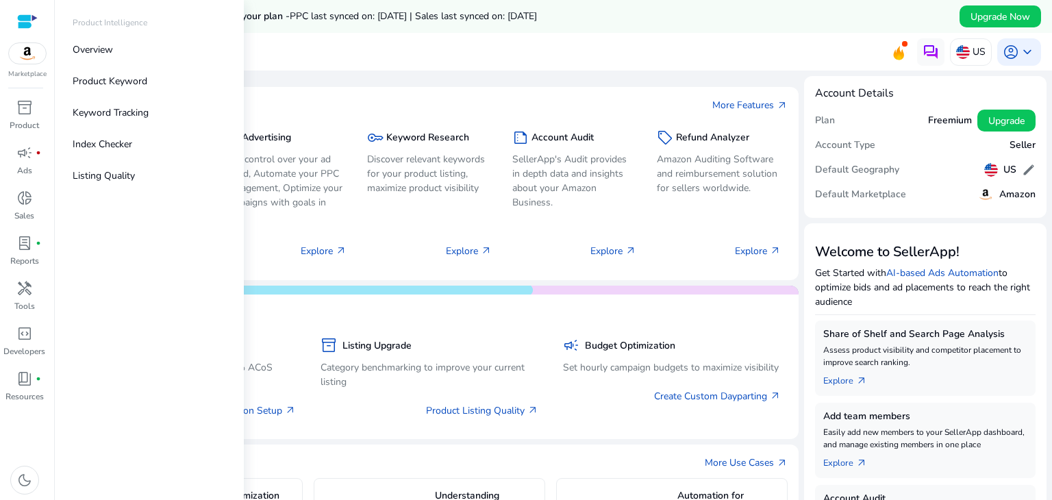
click at [23, 74] on p "Marketplace" at bounding box center [27, 74] width 38 height 10
click at [30, 61] on img at bounding box center [27, 53] width 37 height 21
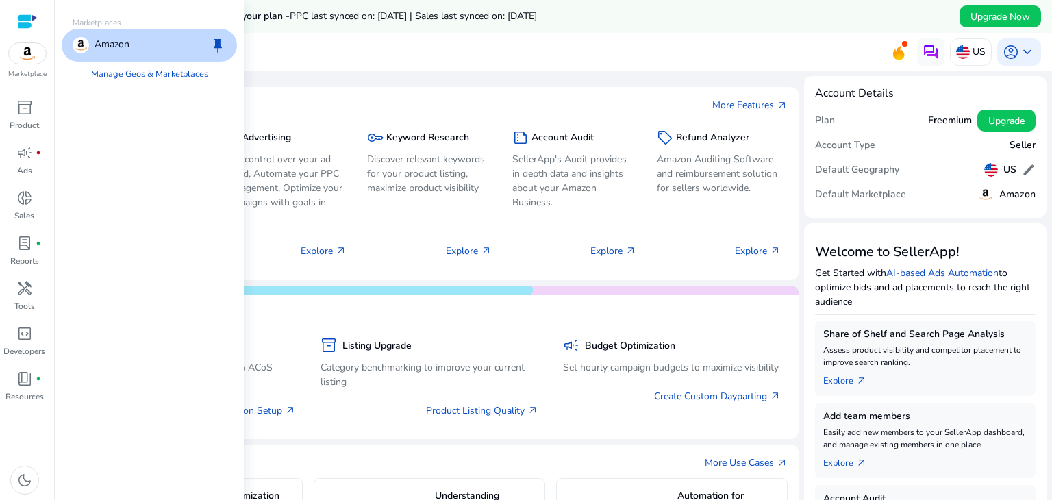
click at [122, 47] on p "Amazon" at bounding box center [112, 45] width 35 height 16
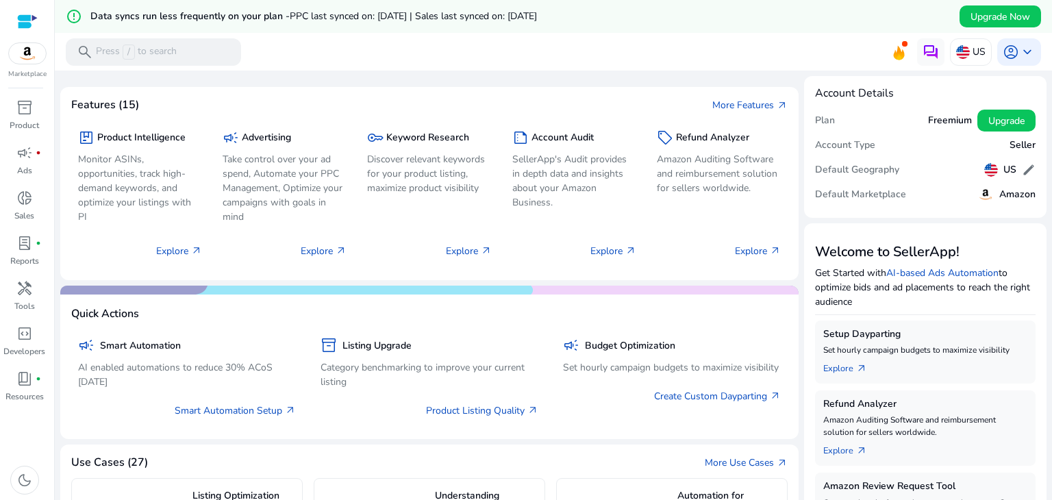
click at [1025, 37] on mat-toolbar "search Press / to search US account_circle keyboard_arrow_down" at bounding box center [553, 52] width 997 height 38
click at [1025, 47] on span "keyboard_arrow_down" at bounding box center [1027, 52] width 16 height 16
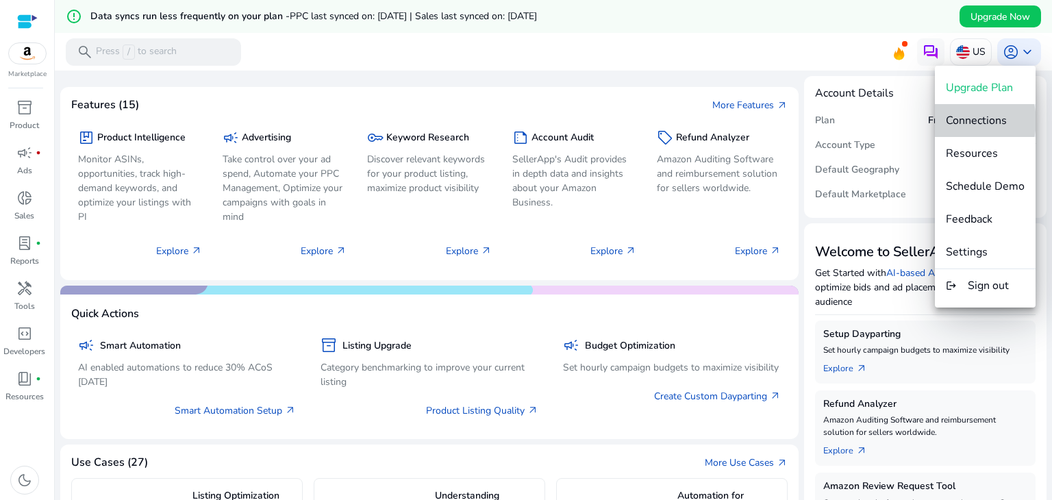
click at [965, 121] on span "Connections" at bounding box center [976, 120] width 61 height 15
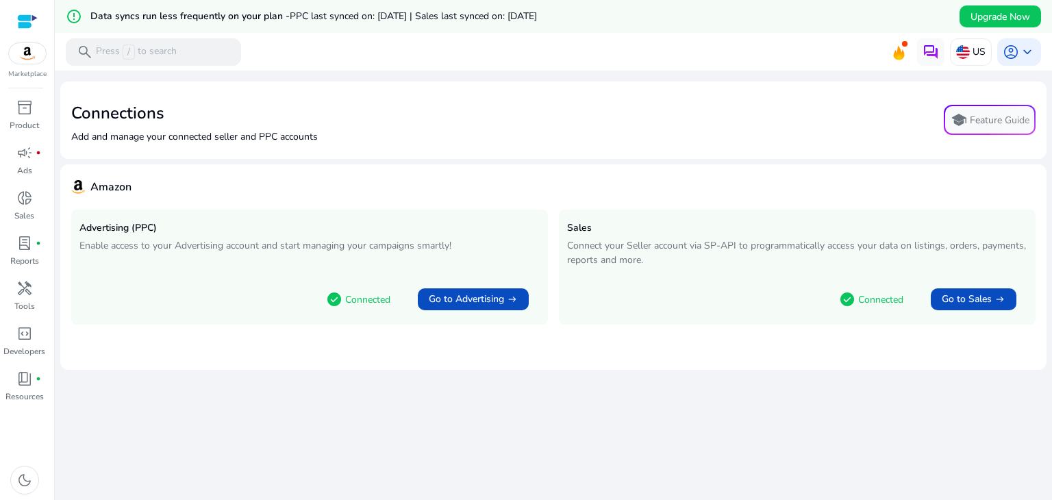
click at [330, 281] on div "check_circle Connected Go to Advertising arrow_right_alt" at bounding box center [309, 297] width 460 height 40
click at [440, 307] on span at bounding box center [473, 299] width 111 height 33
